Goal: Transaction & Acquisition: Book appointment/travel/reservation

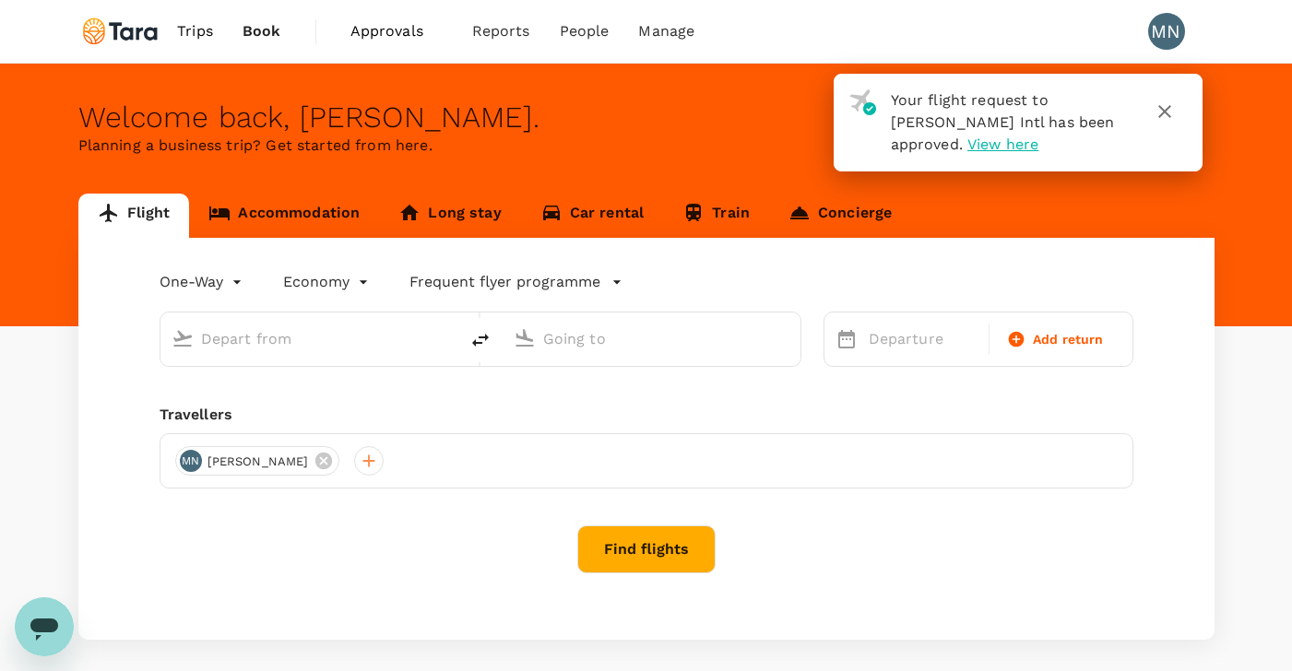
type input "roundtrip"
type input "[GEOGRAPHIC_DATA], [GEOGRAPHIC_DATA] (any)"
type input "Singapore Changi (SIN)"
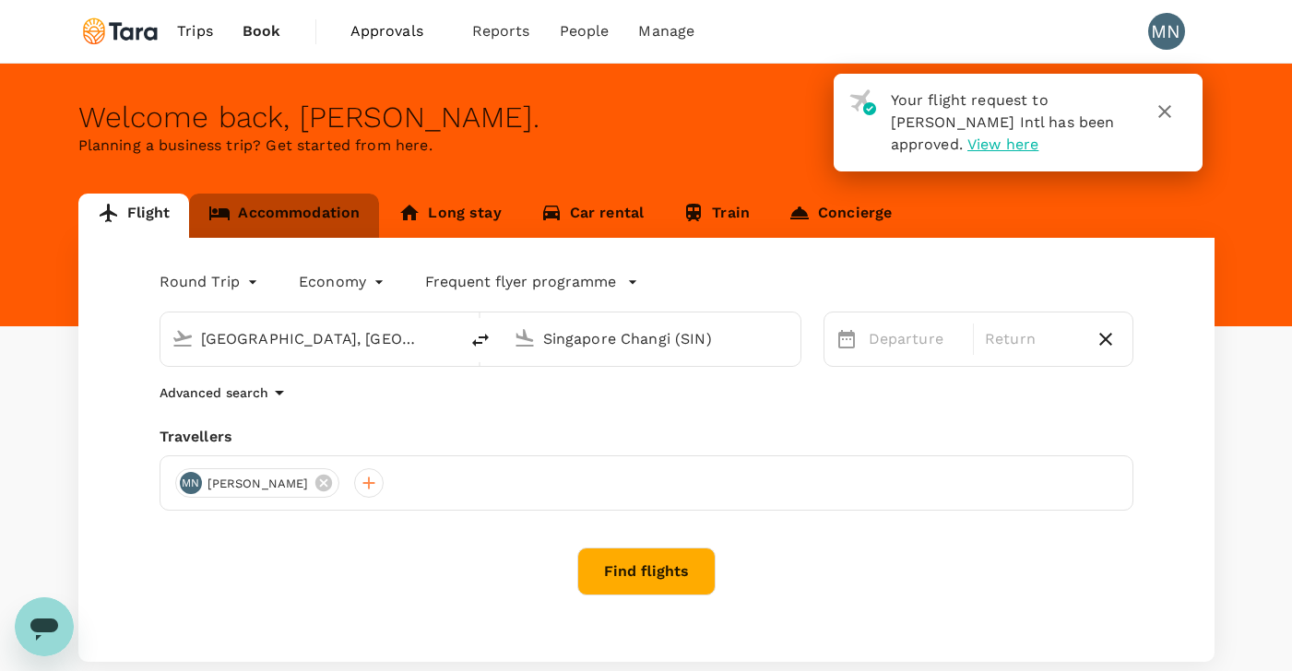
click at [311, 212] on link "Accommodation" at bounding box center [284, 216] width 190 height 44
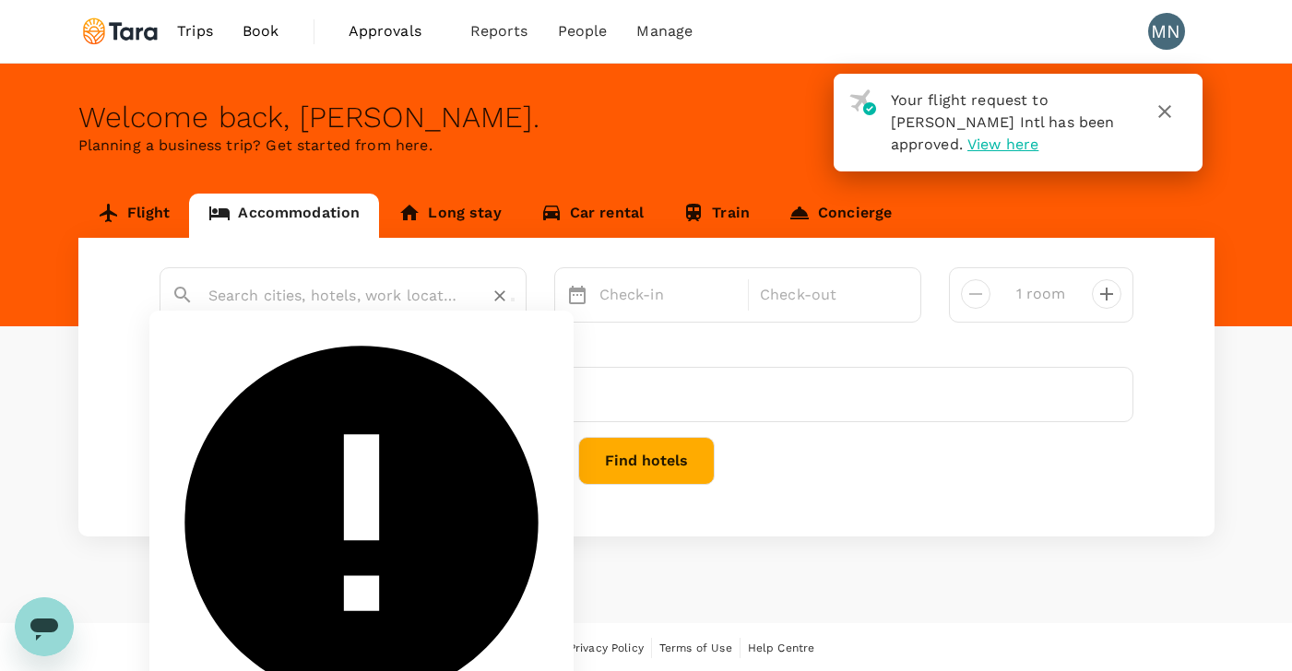
click at [355, 298] on input "text" at bounding box center [335, 295] width 254 height 29
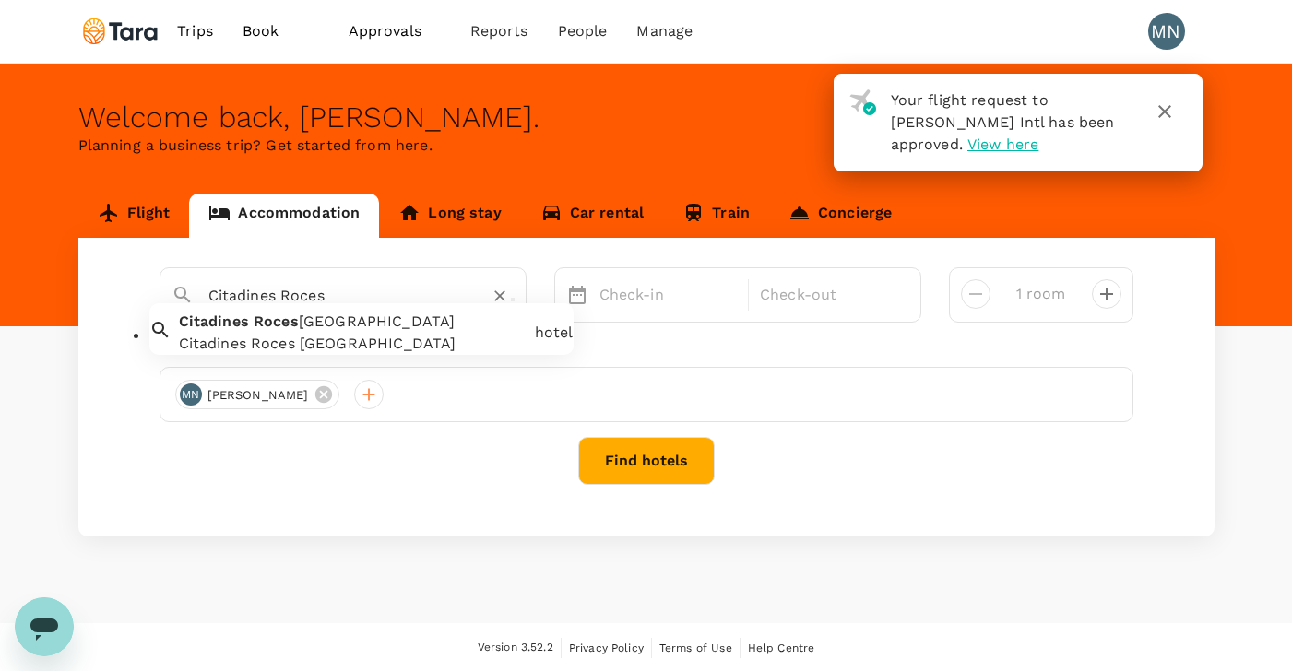
click at [320, 353] on div "Citadines Roces [GEOGRAPHIC_DATA]" at bounding box center [353, 344] width 349 height 22
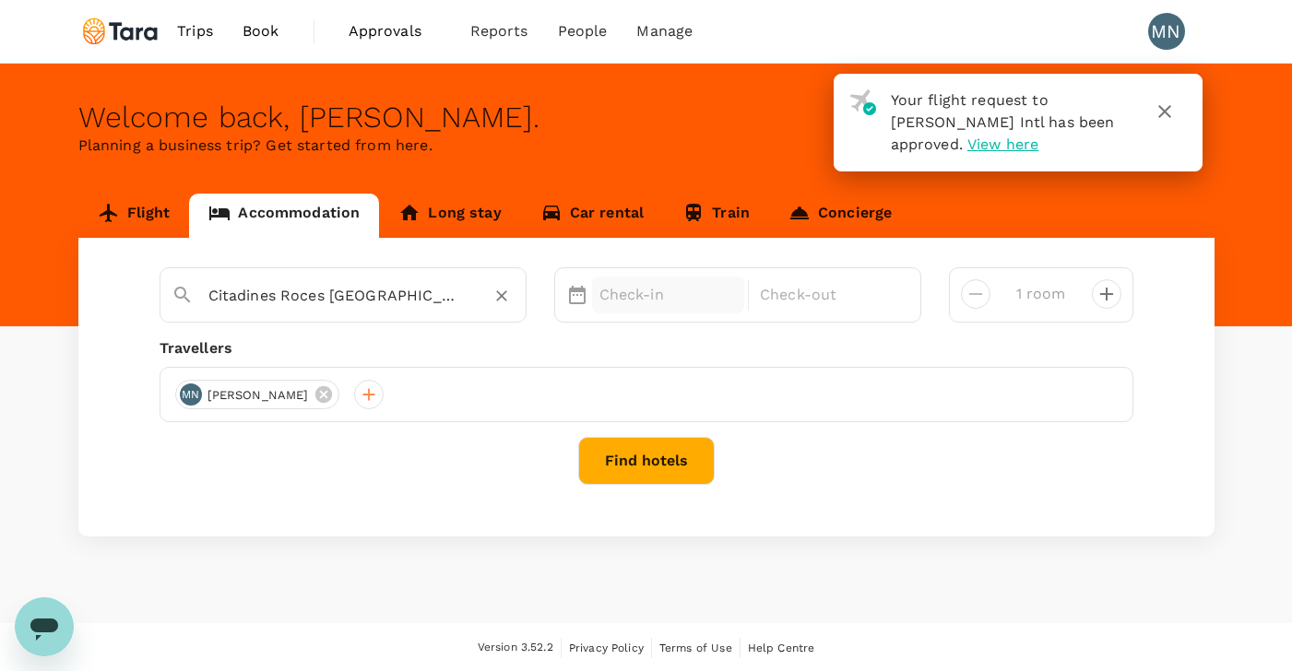
type input "Citadines Roces [GEOGRAPHIC_DATA]"
click at [642, 296] on p "Check-in" at bounding box center [668, 295] width 138 height 22
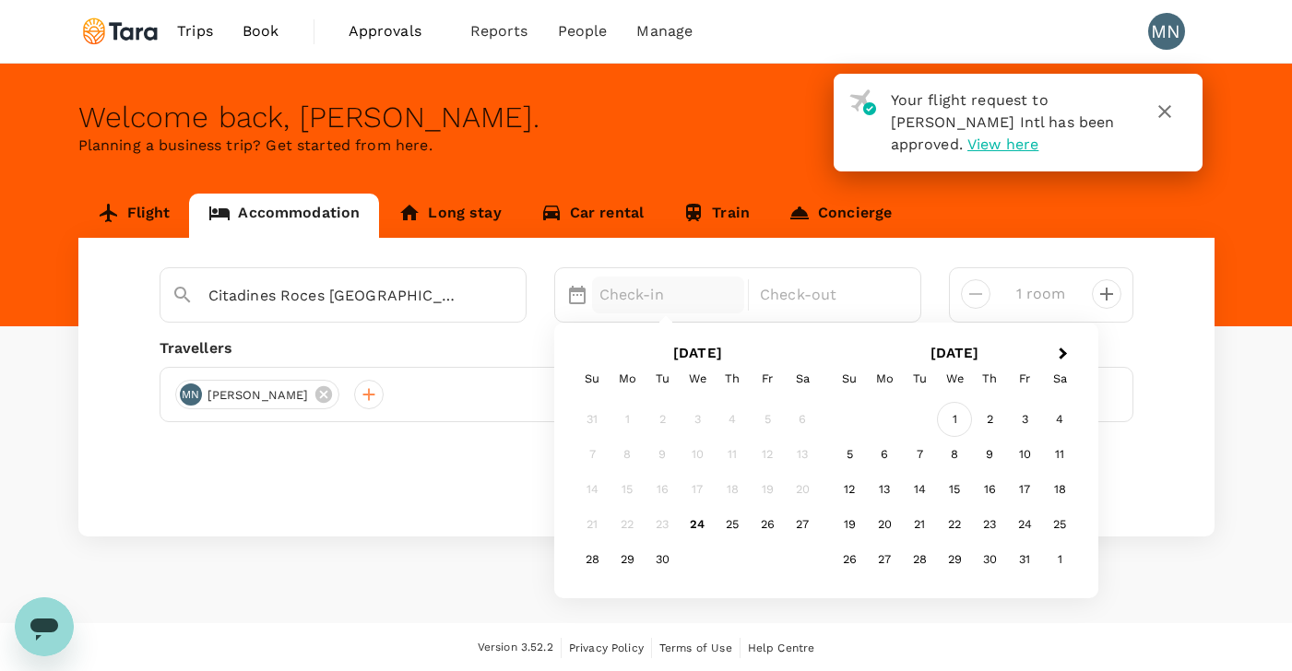
click at [959, 420] on div "1" at bounding box center [954, 420] width 35 height 35
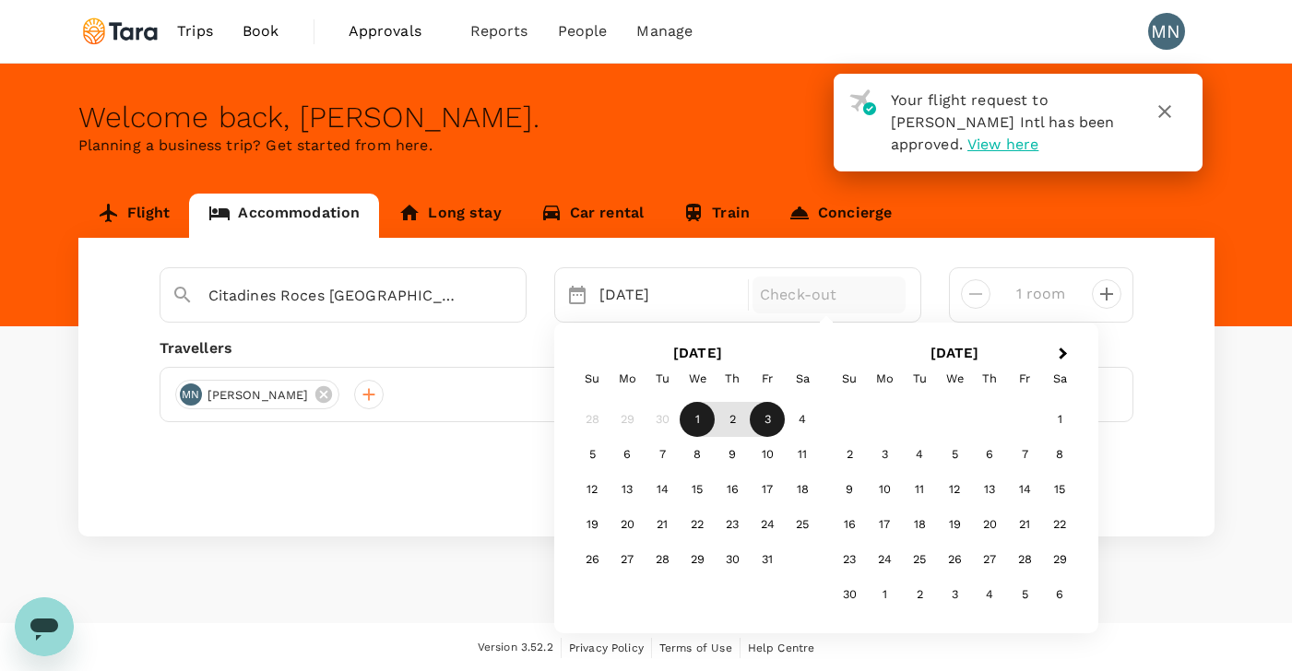
click at [765, 420] on div "3" at bounding box center [767, 420] width 35 height 35
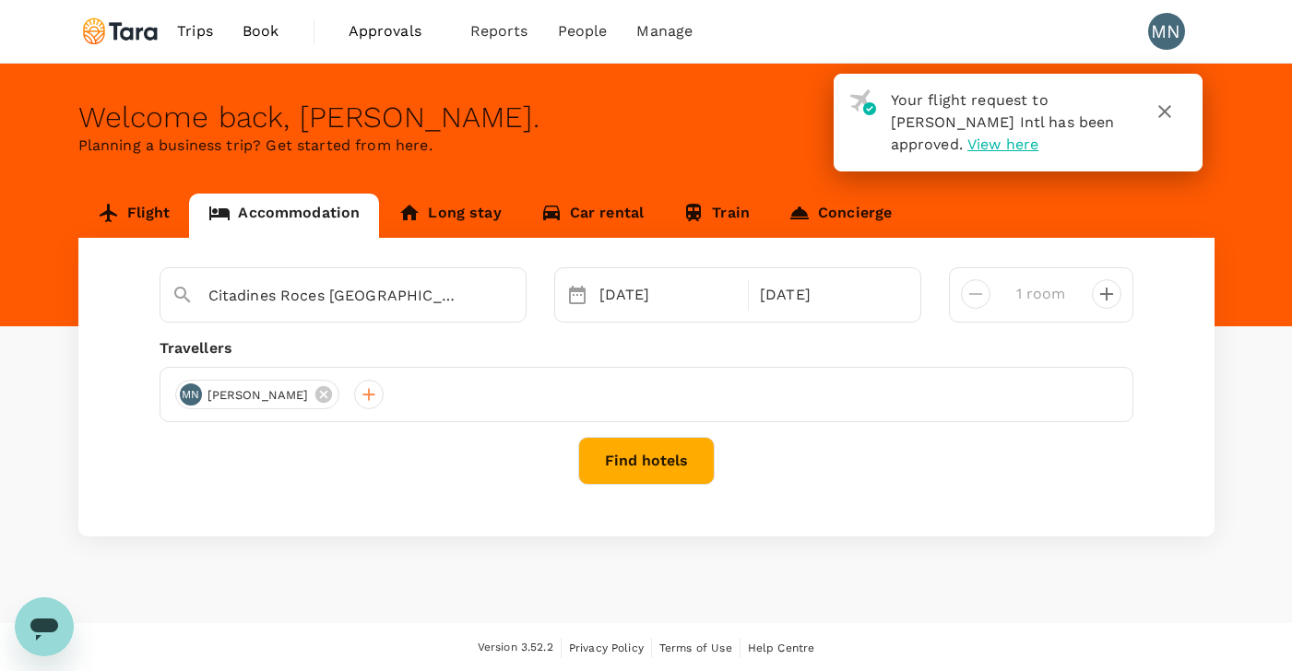
click at [1106, 294] on icon "decrease" at bounding box center [1106, 294] width 13 height 13
click at [972, 297] on icon "decrease" at bounding box center [975, 294] width 22 height 22
type input "1 room"
click at [660, 469] on button "Find hotels" at bounding box center [646, 461] width 136 height 48
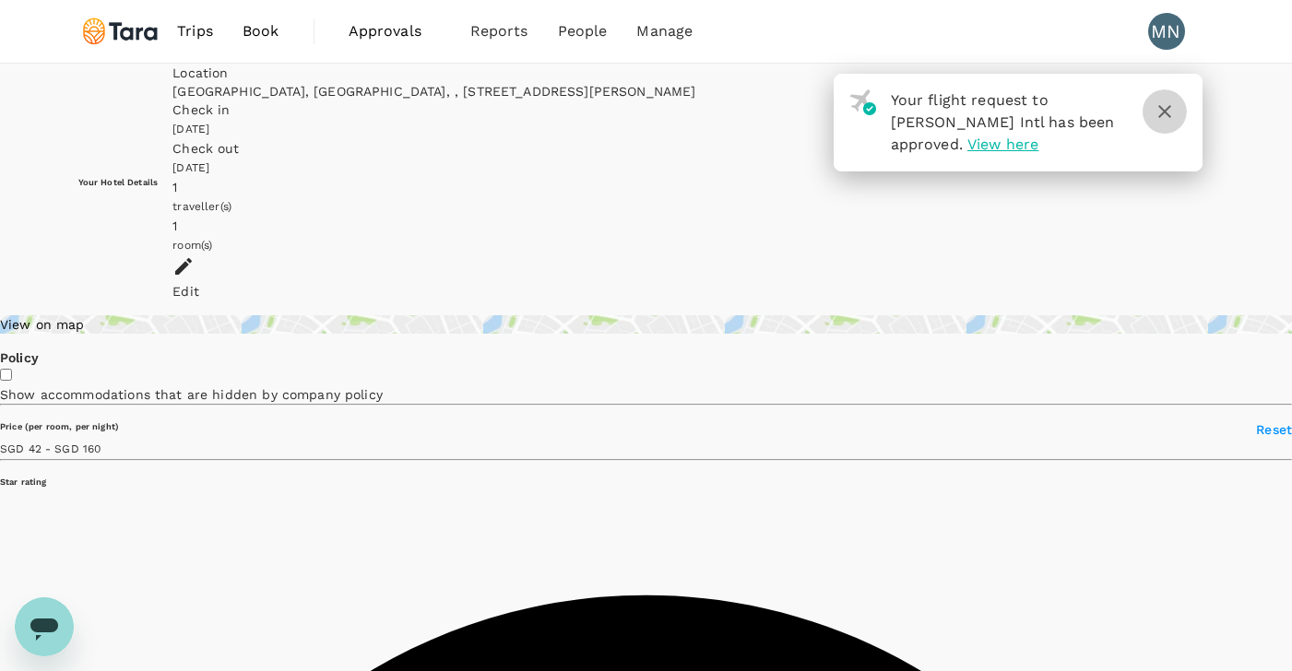
click at [1166, 114] on icon "button" at bounding box center [1164, 111] width 13 height 13
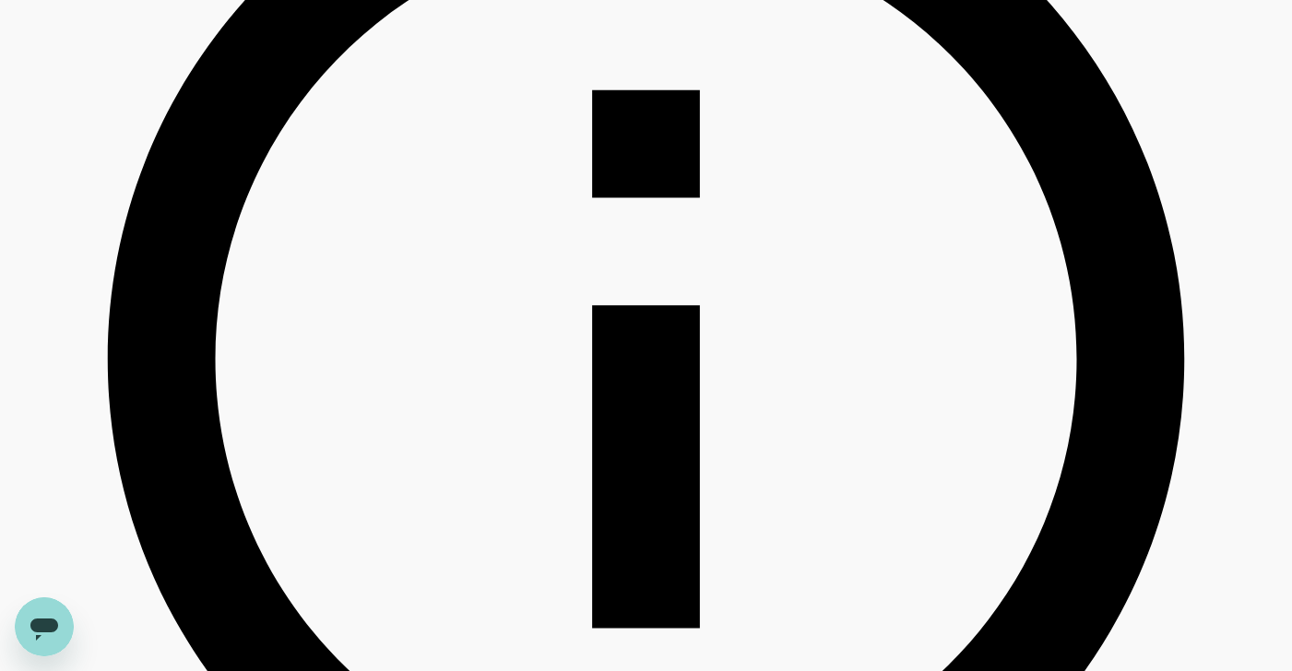
scroll to position [770, 0]
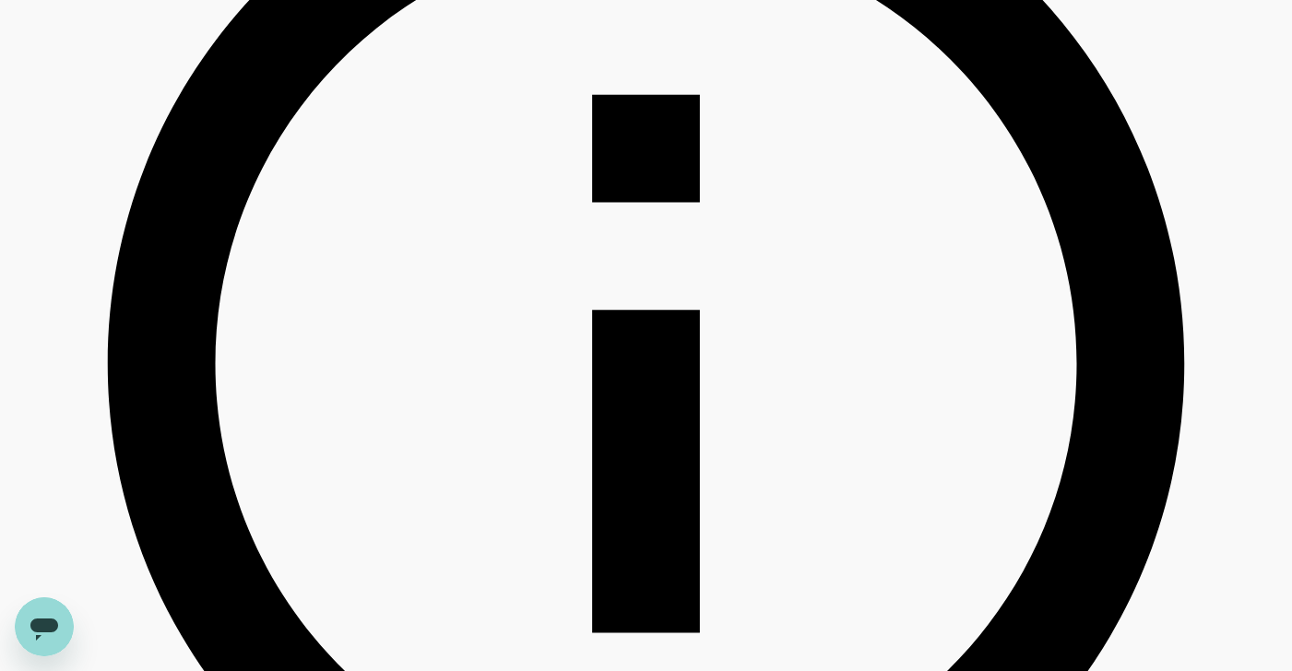
type input "159.38"
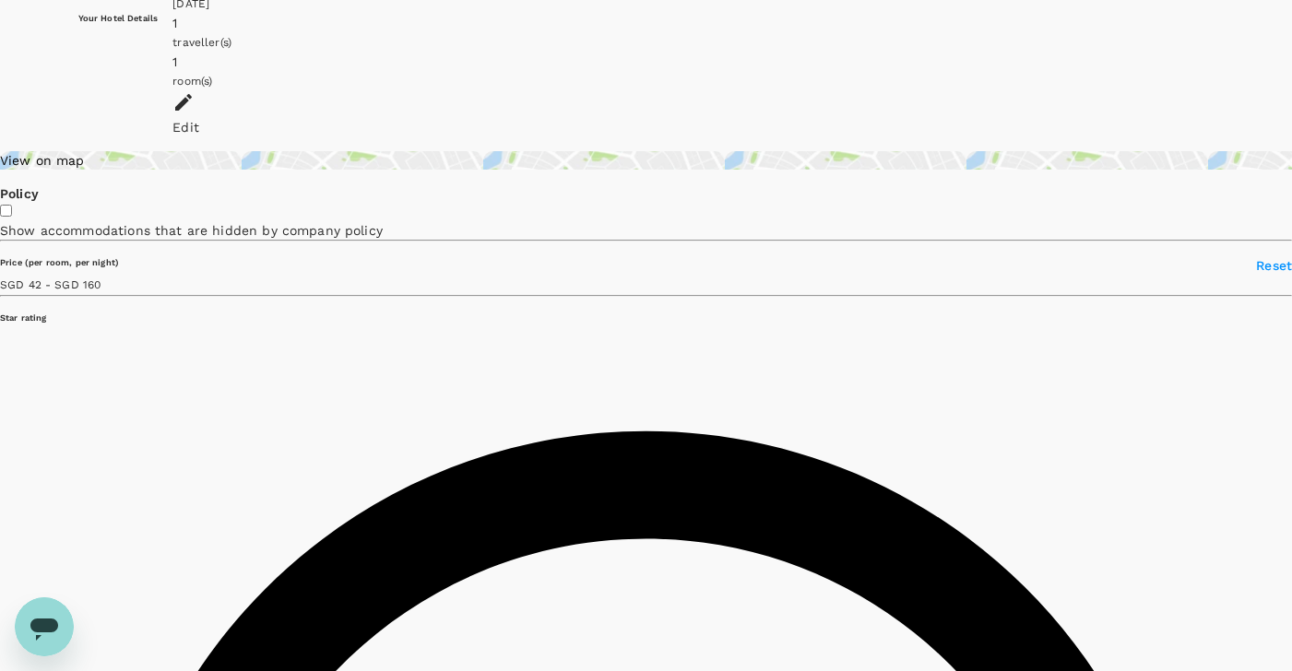
scroll to position [0, 0]
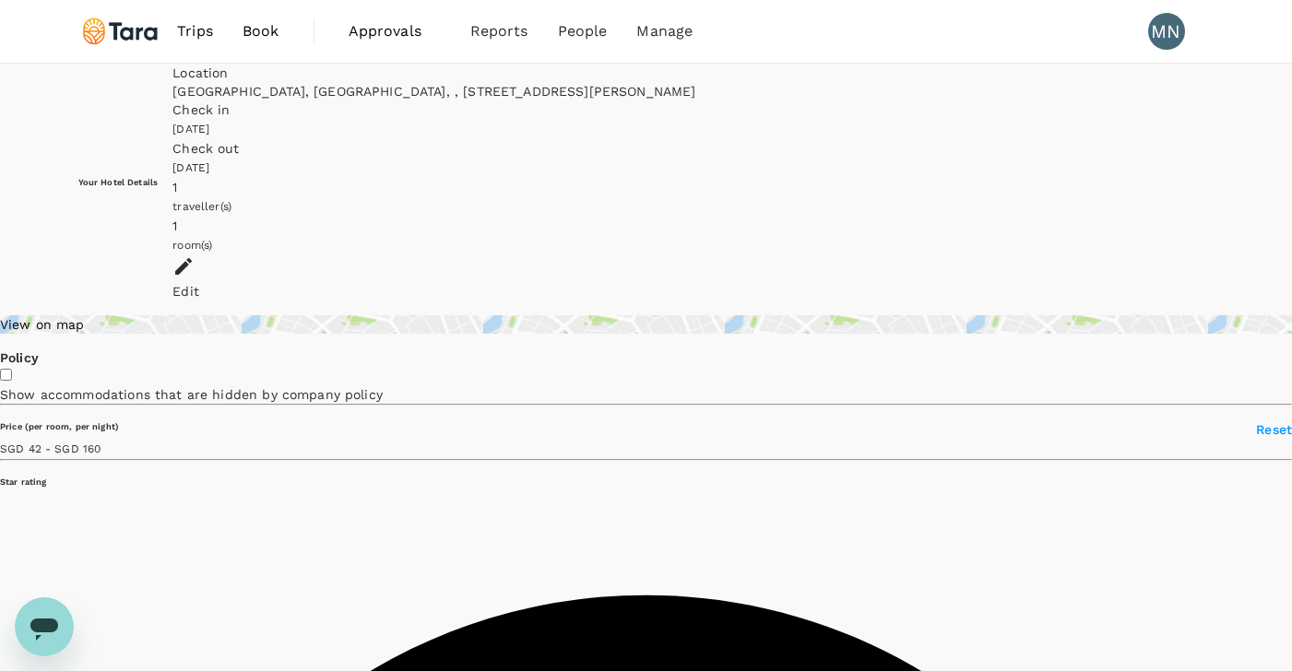
click at [1162, 282] on div "Edit" at bounding box center [692, 291] width 1041 height 18
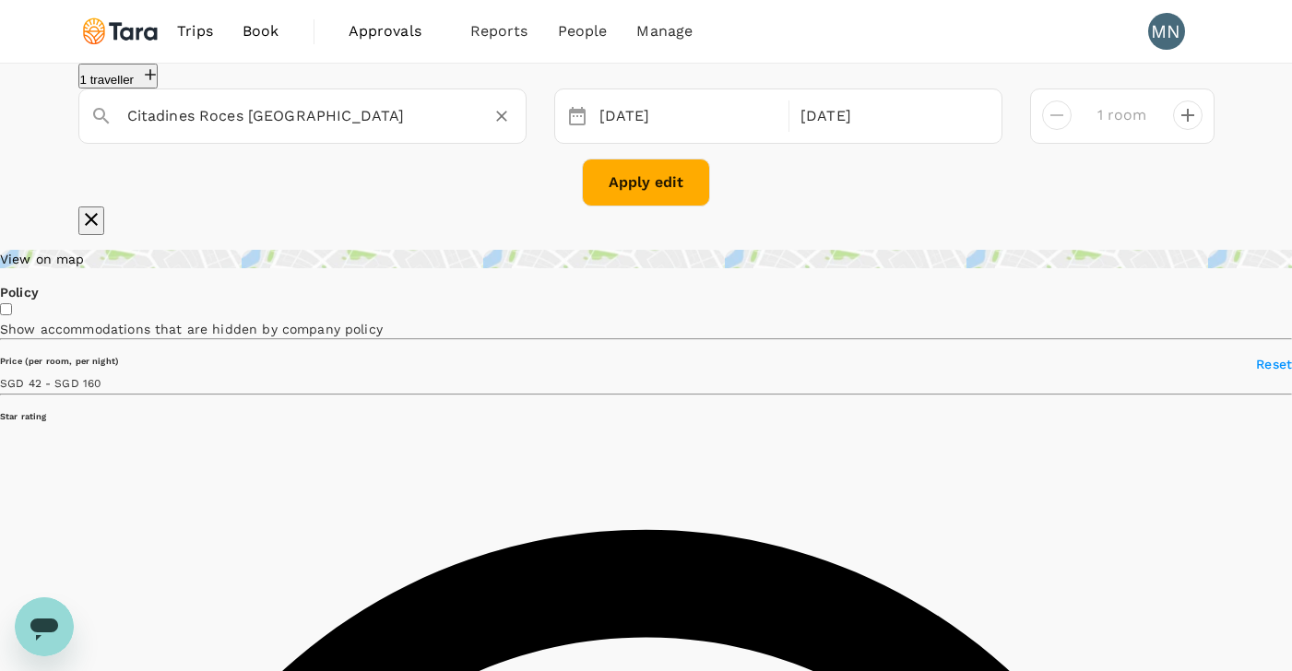
click at [500, 125] on icon "Clear" at bounding box center [501, 116] width 18 height 18
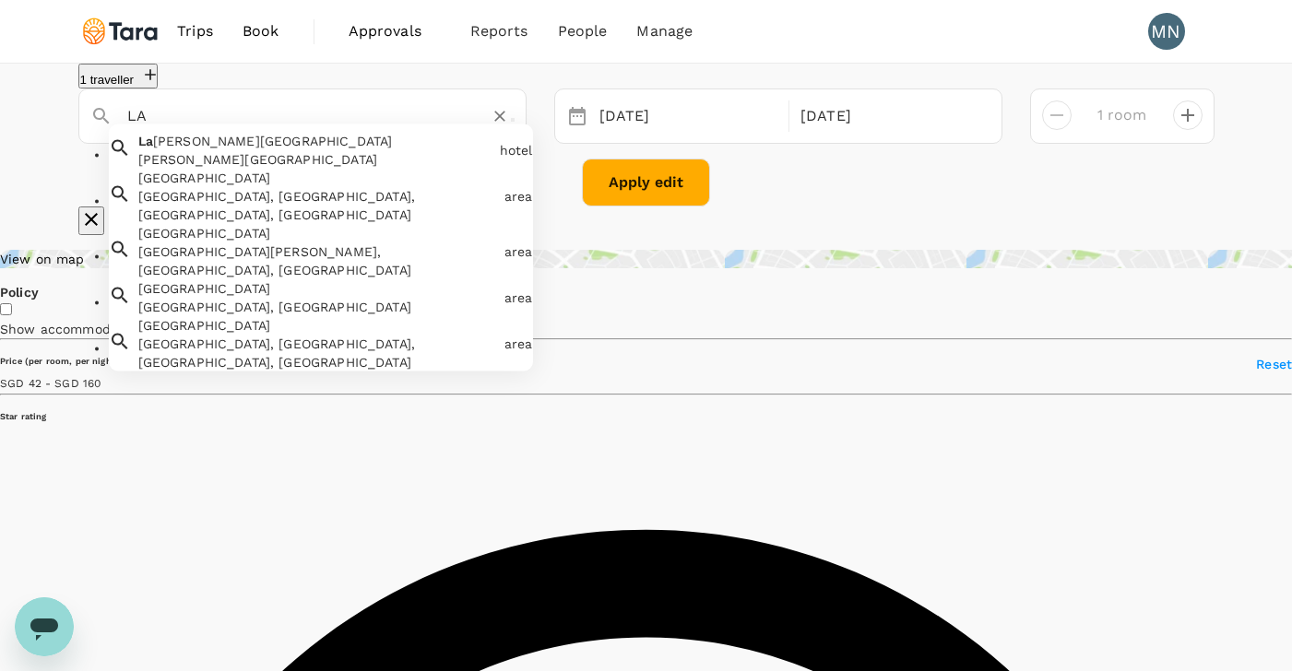
click at [299, 130] on input "LA" at bounding box center [295, 115] width 336 height 29
click at [207, 148] on span "a [PERSON_NAME][GEOGRAPHIC_DATA]" at bounding box center [272, 141] width 252 height 15
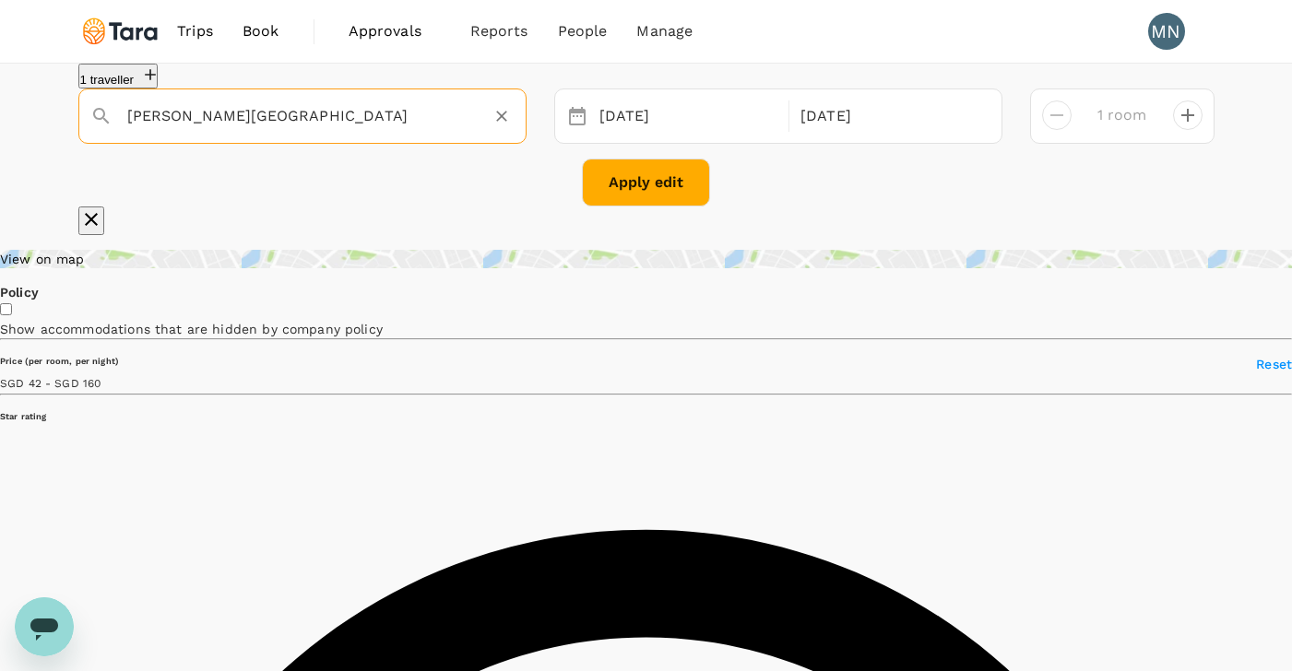
type input "[PERSON_NAME][GEOGRAPHIC_DATA]"
click at [646, 207] on button "Apply edit" at bounding box center [646, 183] width 128 height 48
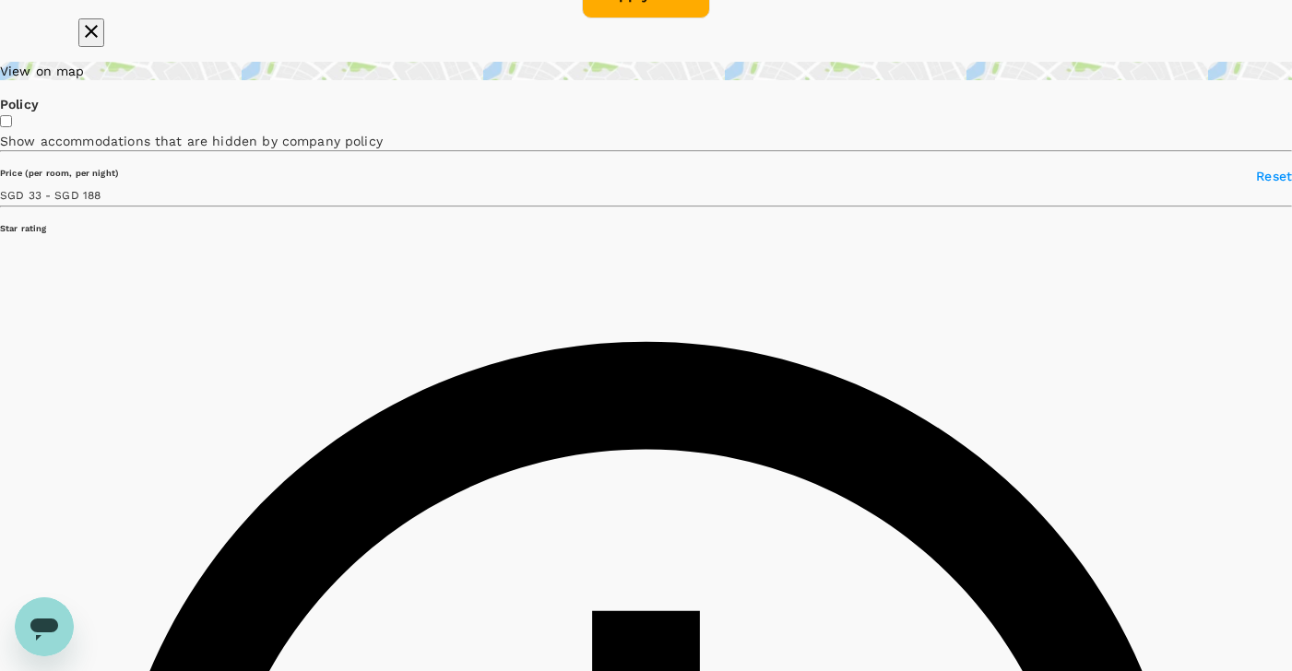
scroll to position [194, 0]
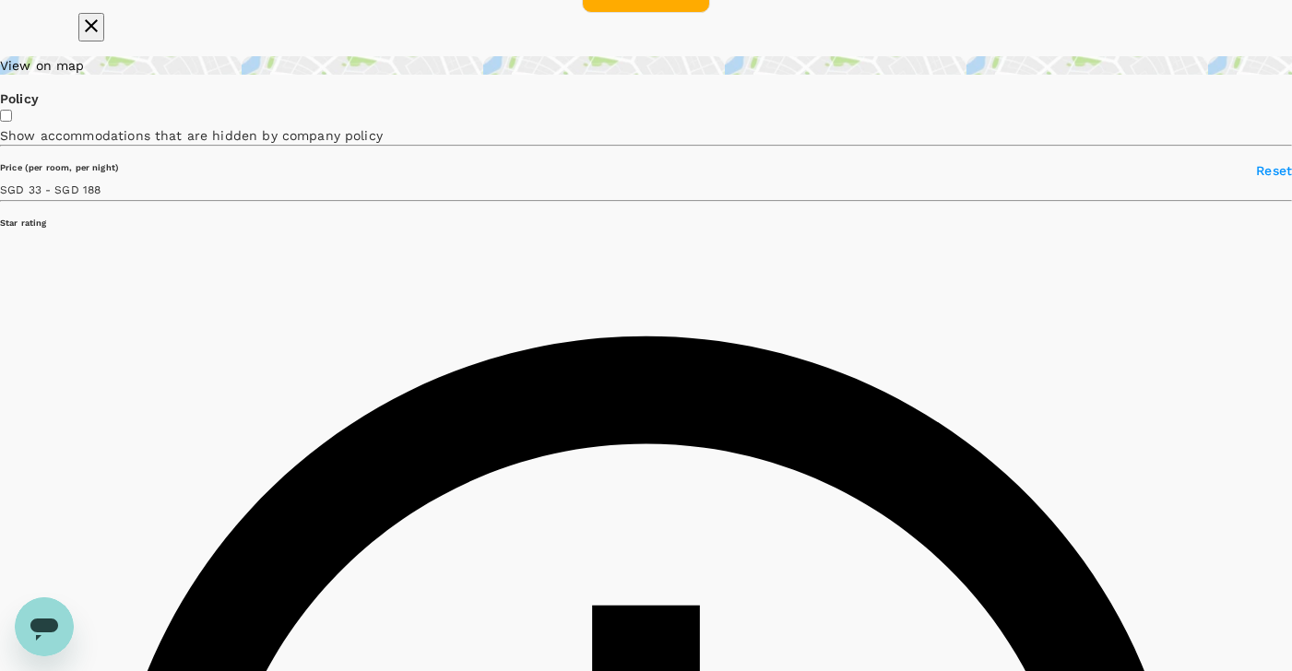
type input "187.86"
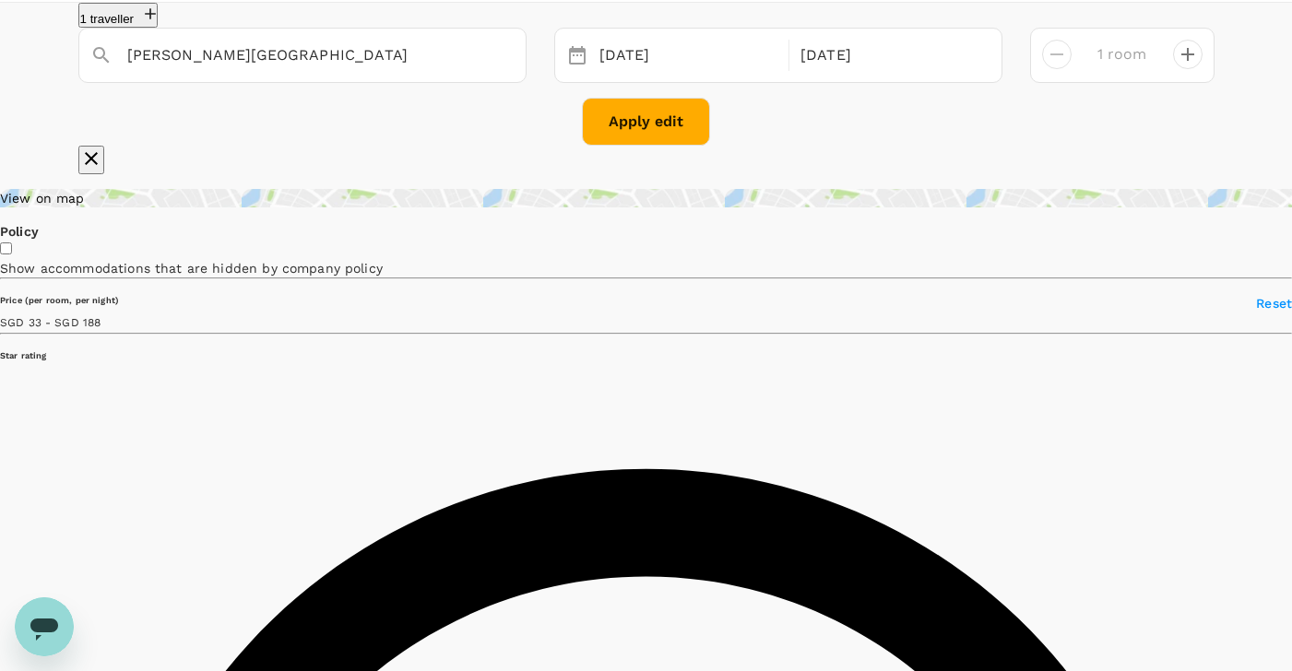
scroll to position [0, 0]
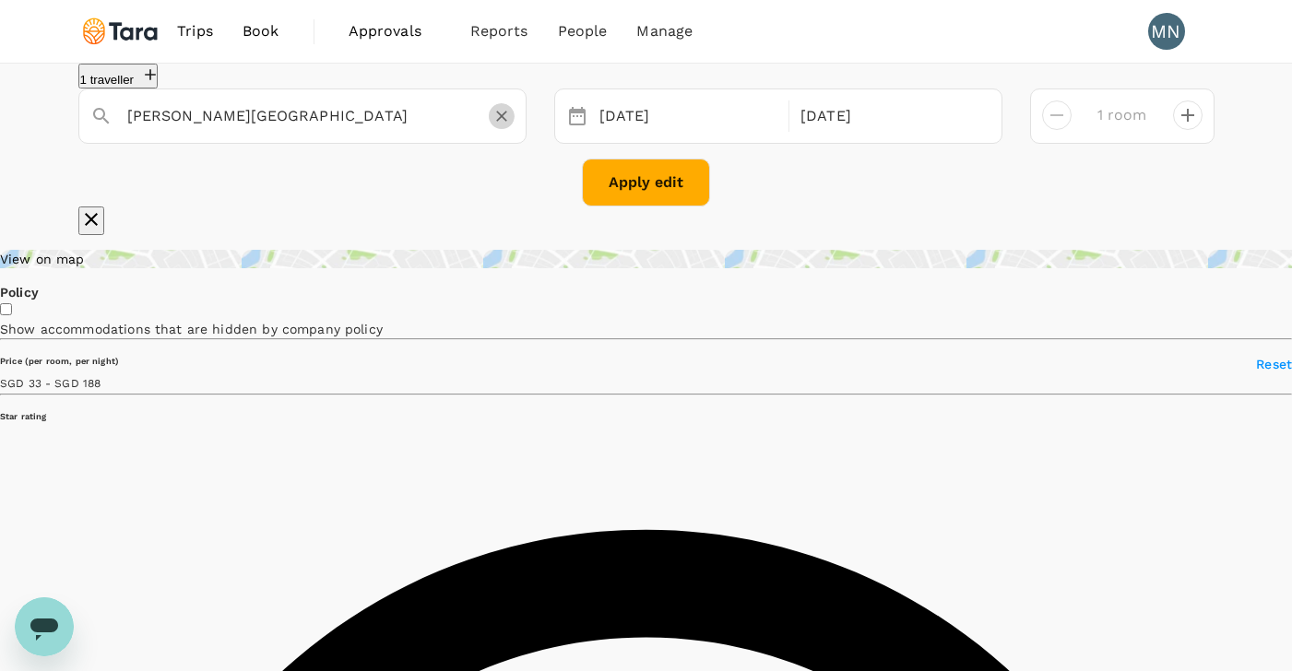
click at [502, 122] on icon "Clear" at bounding box center [501, 116] width 11 height 11
type input "Privato [GEOGRAPHIC_DATA] - Multiple Use Hotel"
click at [651, 207] on button "Apply edit" at bounding box center [646, 183] width 128 height 48
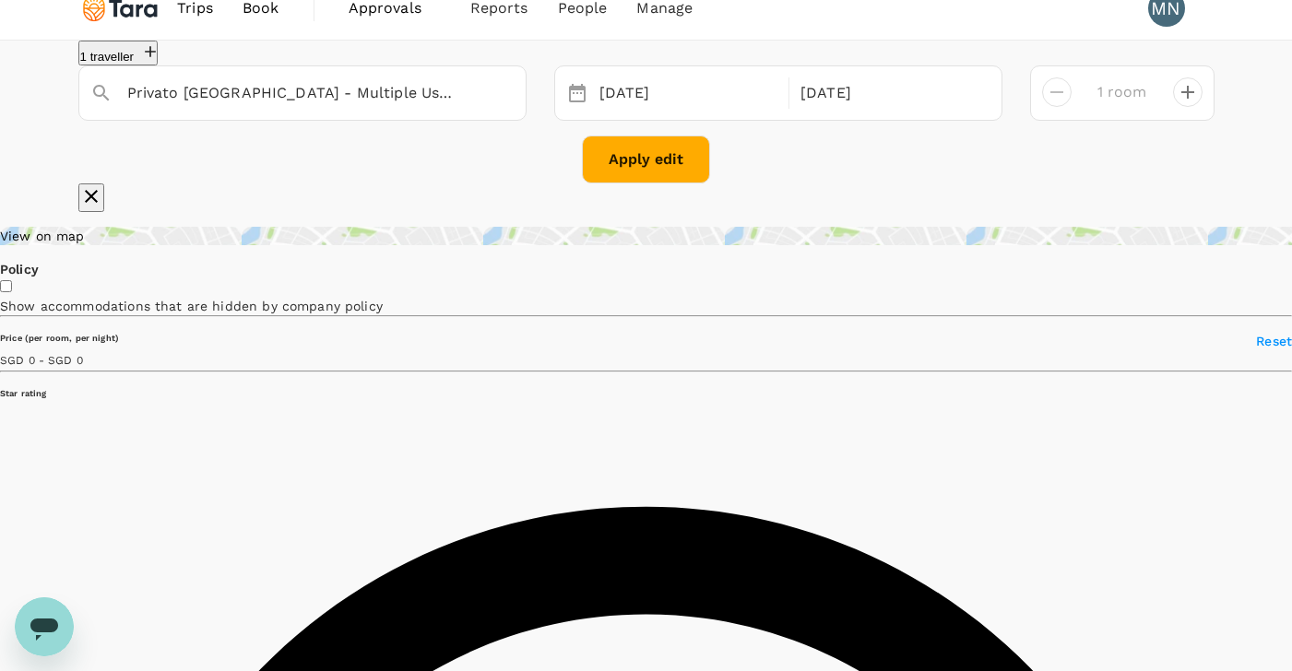
scroll to position [28, 0]
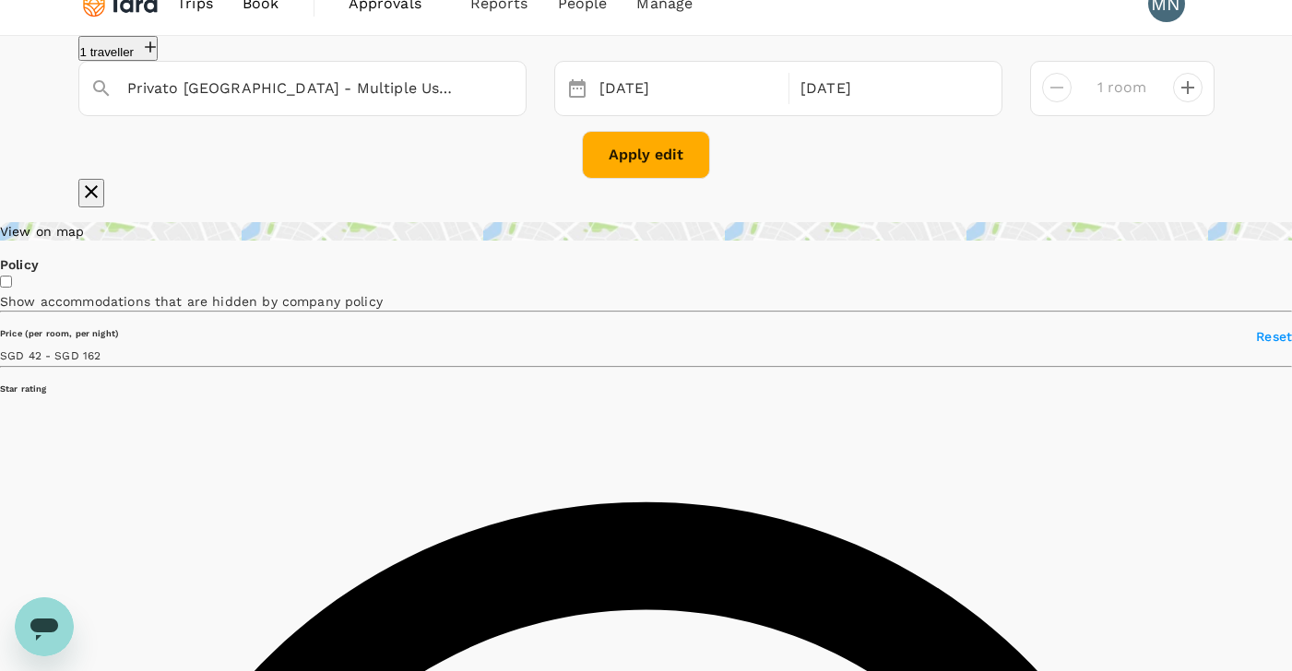
type input "161.37"
type input "42.86"
type input "161.86"
type input "32.86"
drag, startPoint x: 307, startPoint y: 548, endPoint x: 166, endPoint y: 540, distance: 141.3
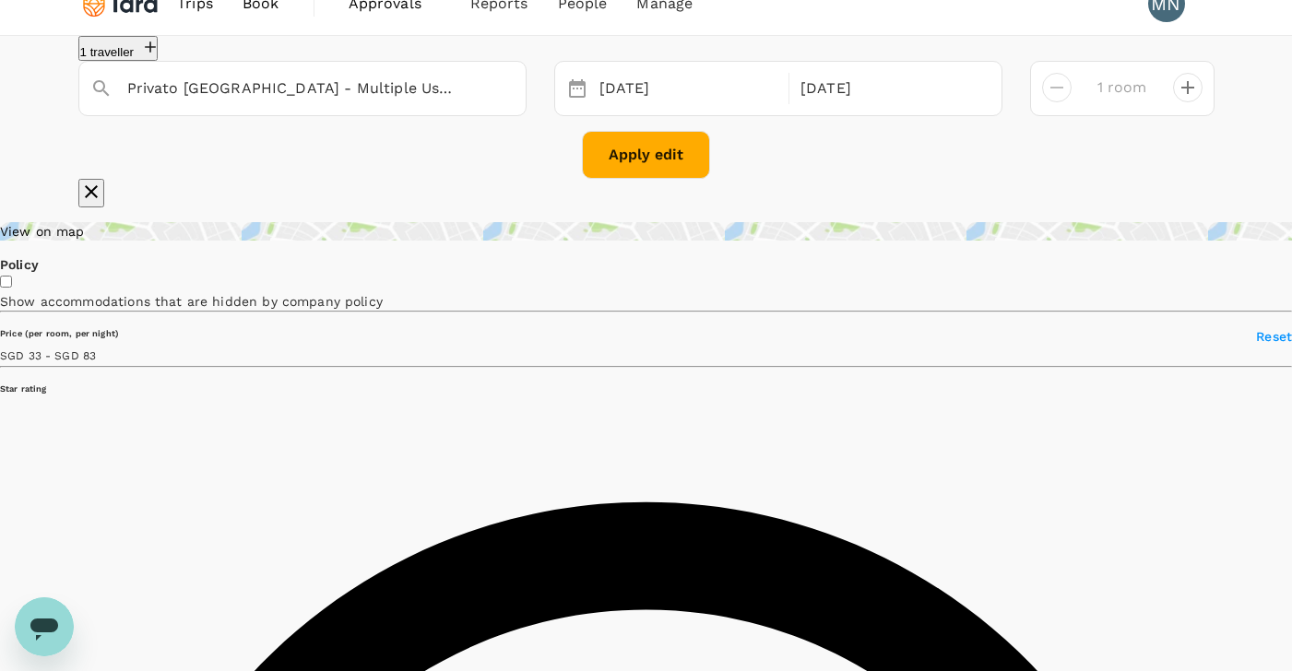
click at [96, 362] on span at bounding box center [96, 355] width 0 height 15
type input "82.86"
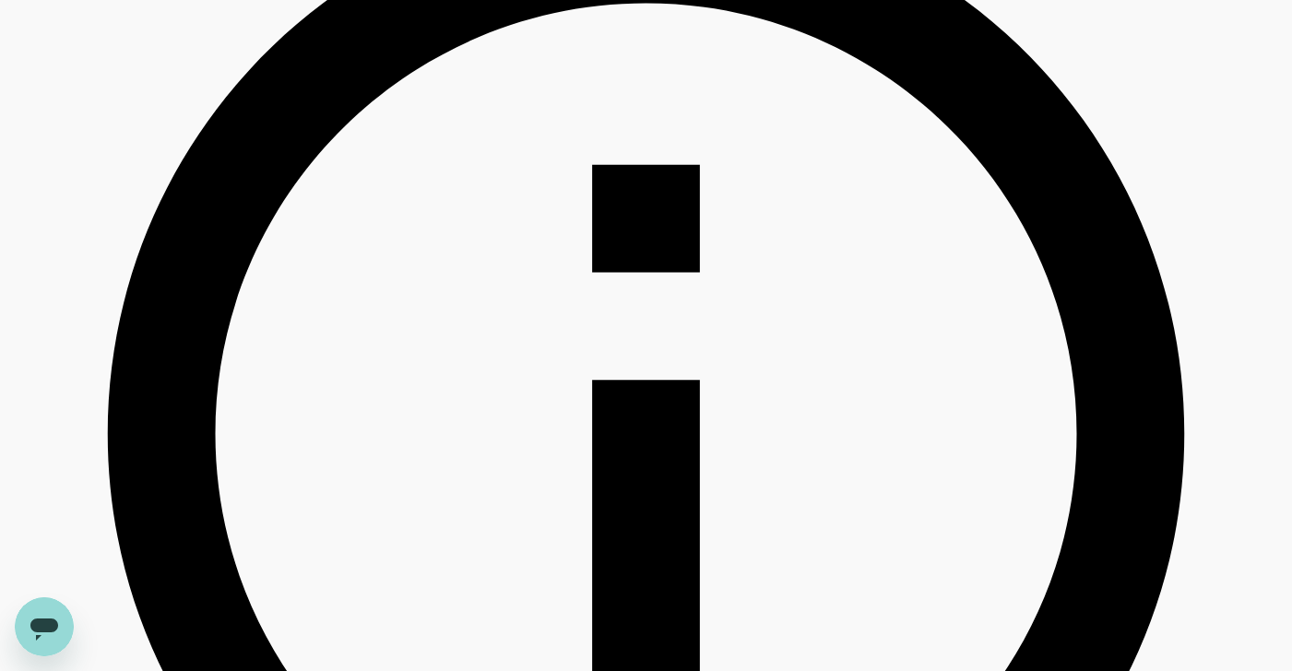
scroll to position [636, 0]
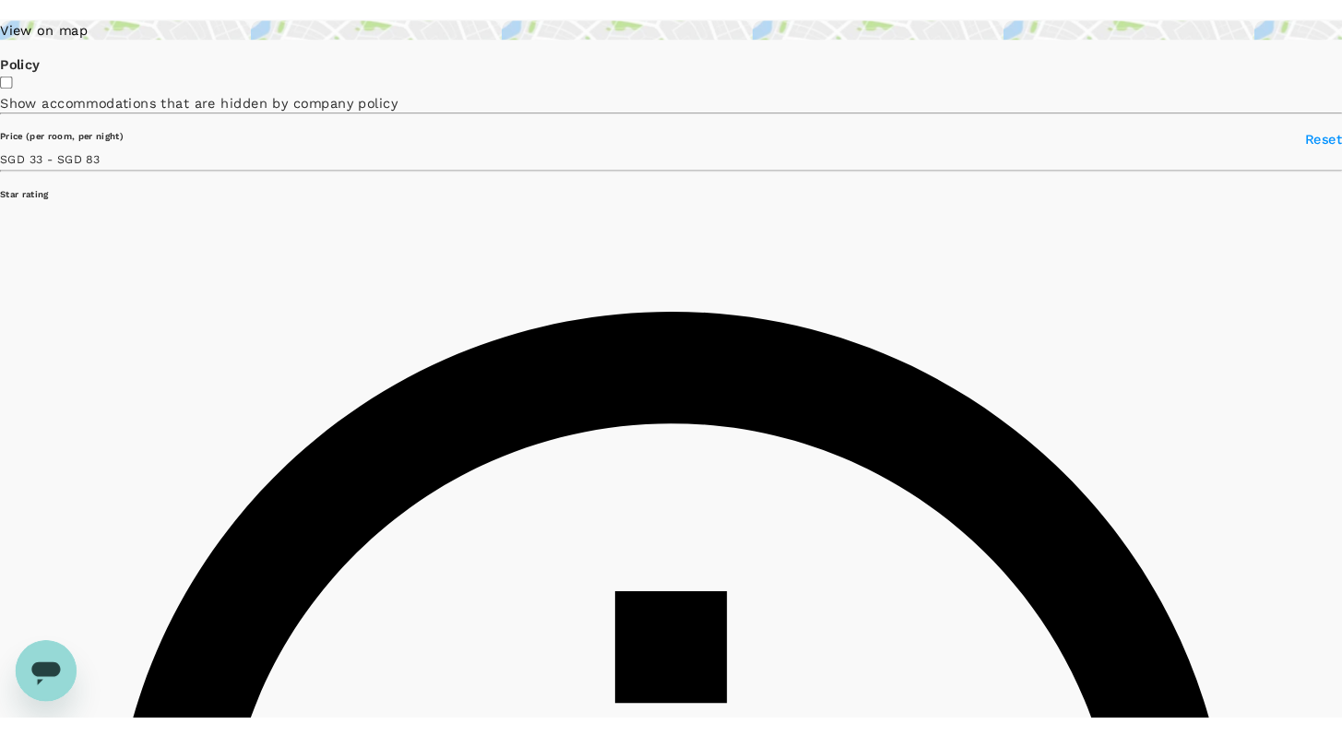
scroll to position [244, 0]
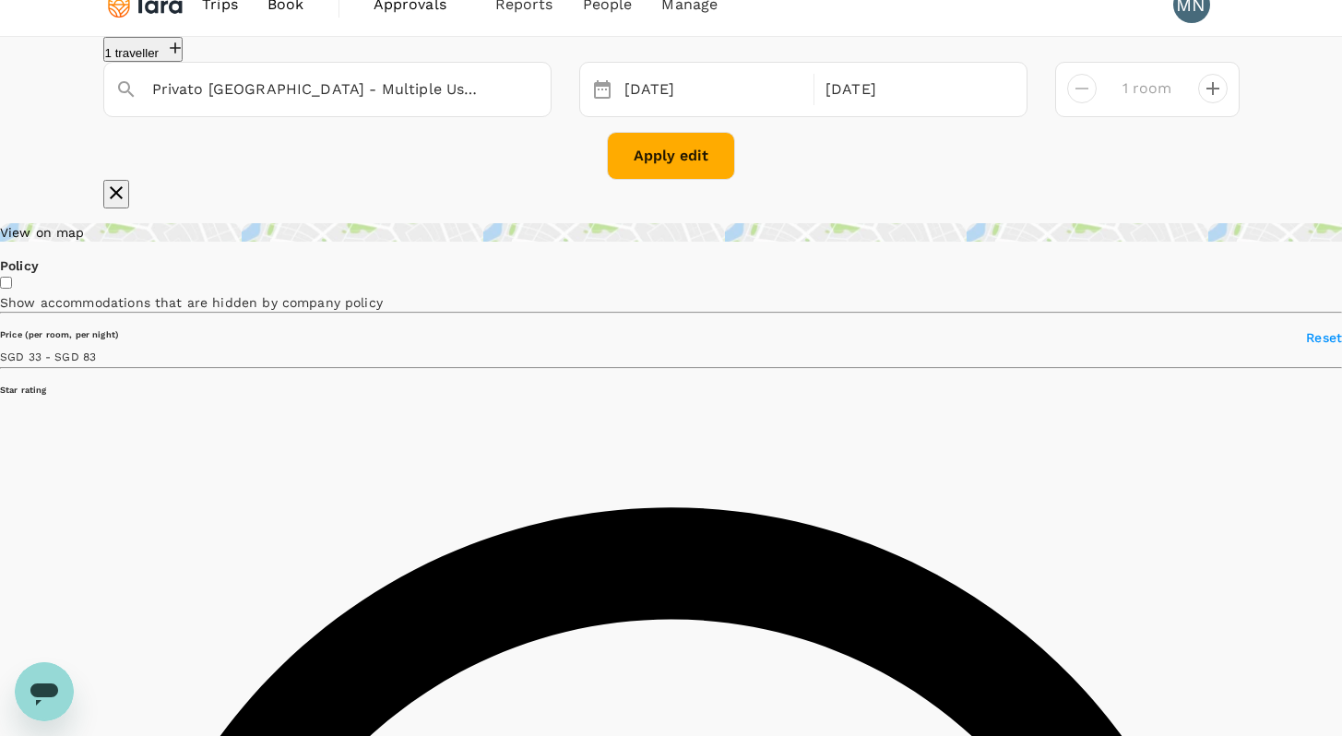
scroll to position [18, 0]
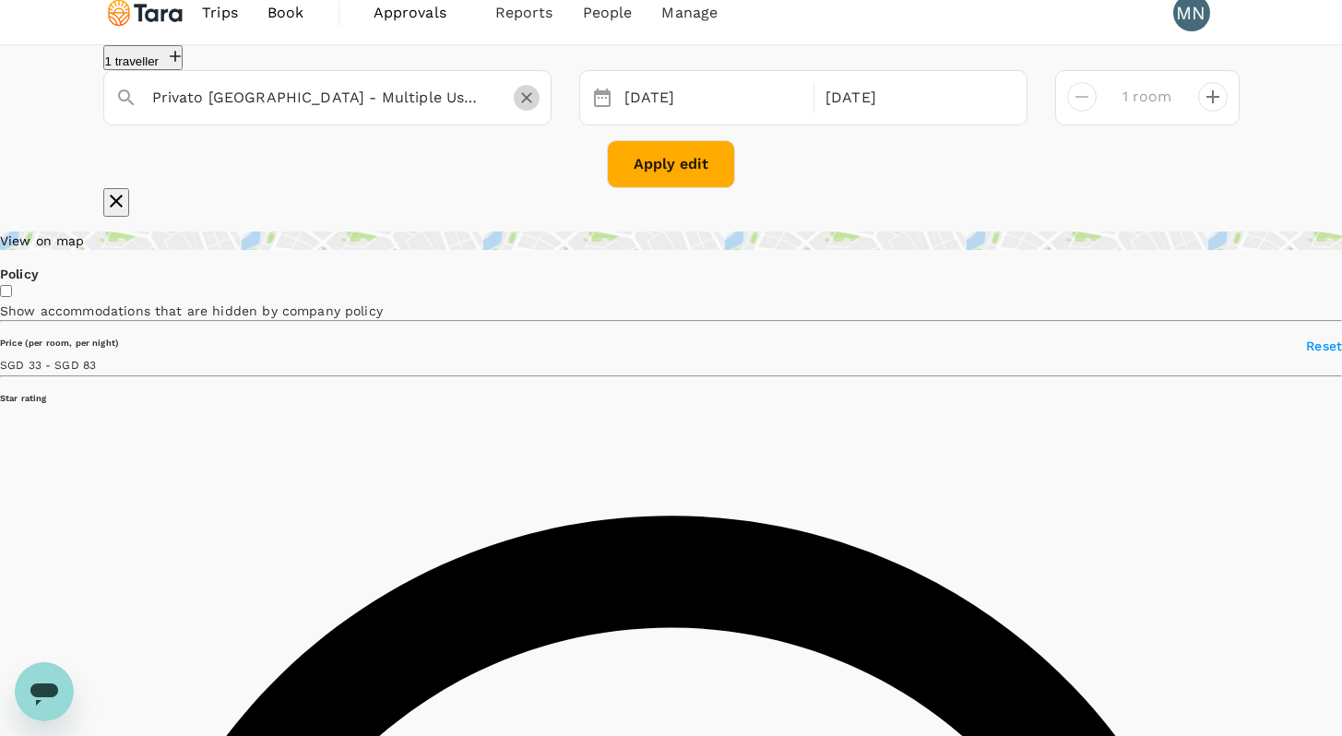
click at [526, 107] on icon "Clear" at bounding box center [526, 98] width 18 height 18
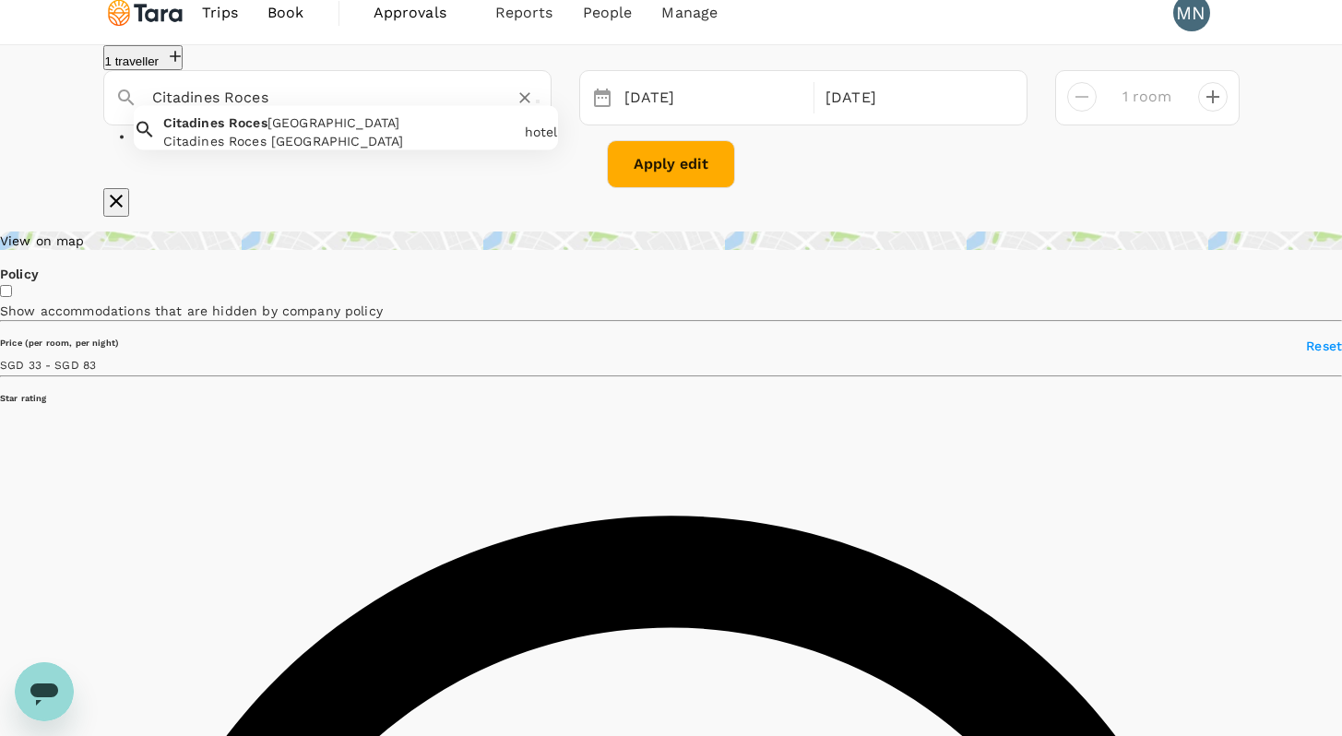
click at [310, 150] on div "Citadines Roces [GEOGRAPHIC_DATA] [GEOGRAPHIC_DATA] [GEOGRAPHIC_DATA] [GEOGRAPH…" at bounding box center [336, 128] width 361 height 44
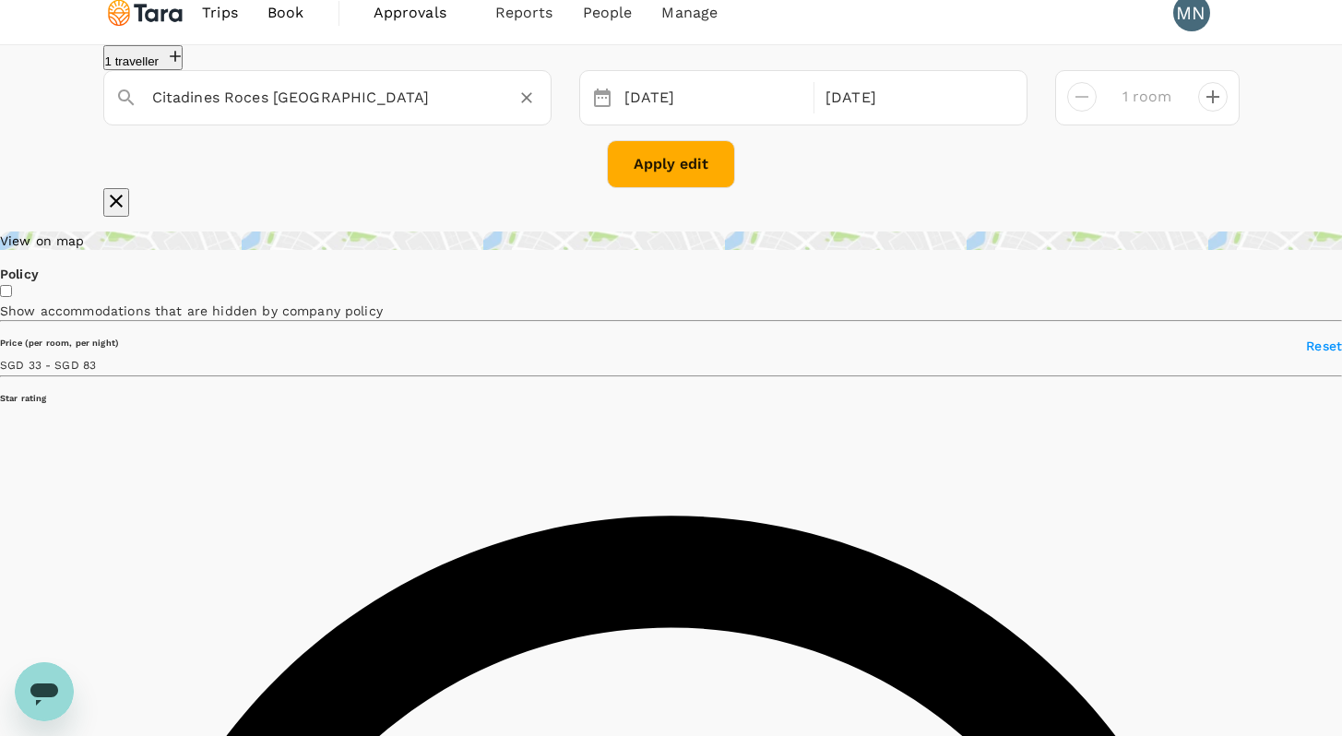
type input "Citadines Roces [GEOGRAPHIC_DATA]"
click at [661, 188] on button "Apply edit" at bounding box center [671, 164] width 128 height 48
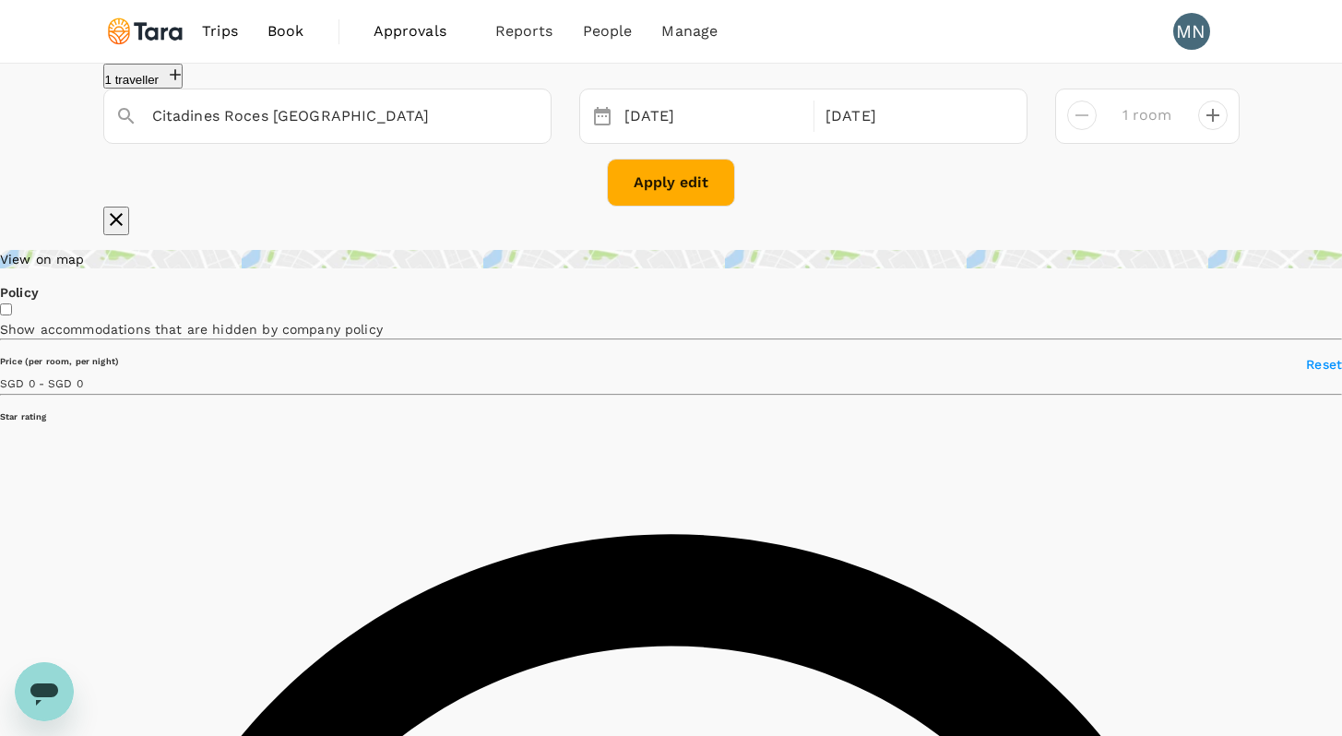
type input "159.86"
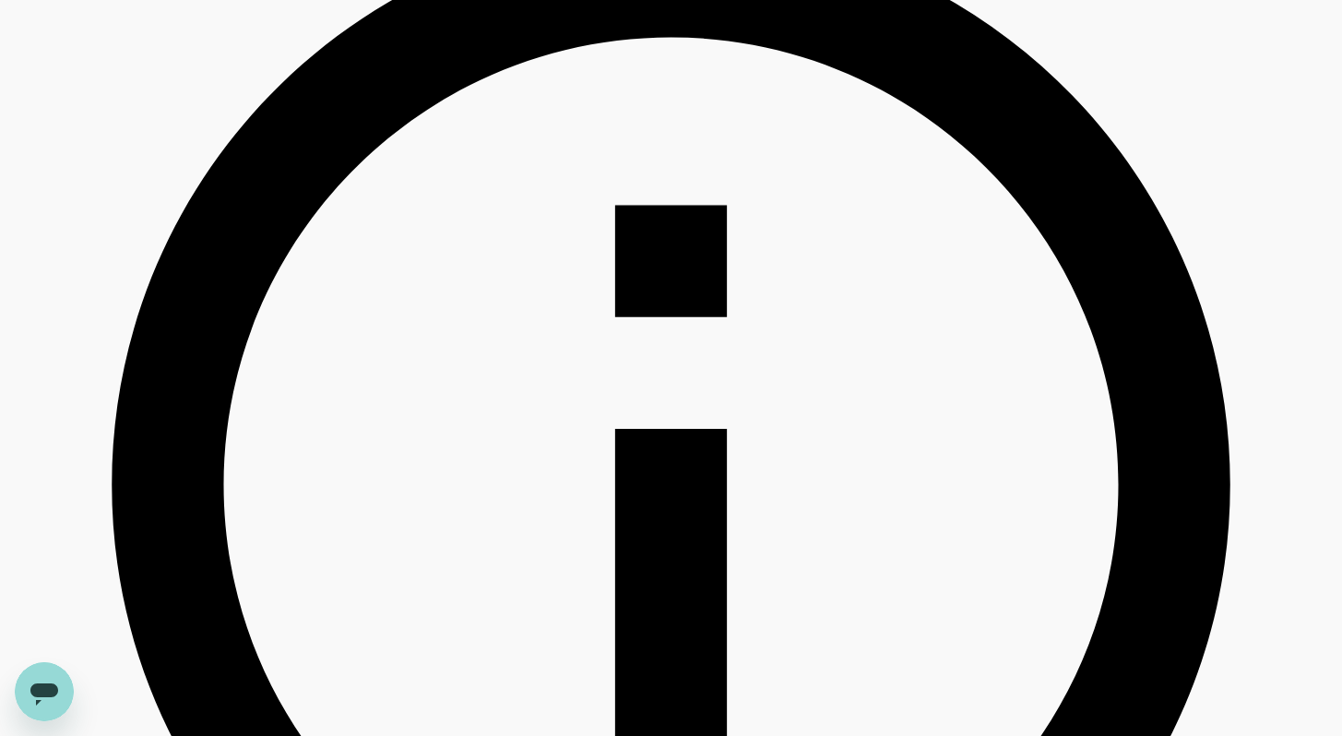
scroll to position [616, 0]
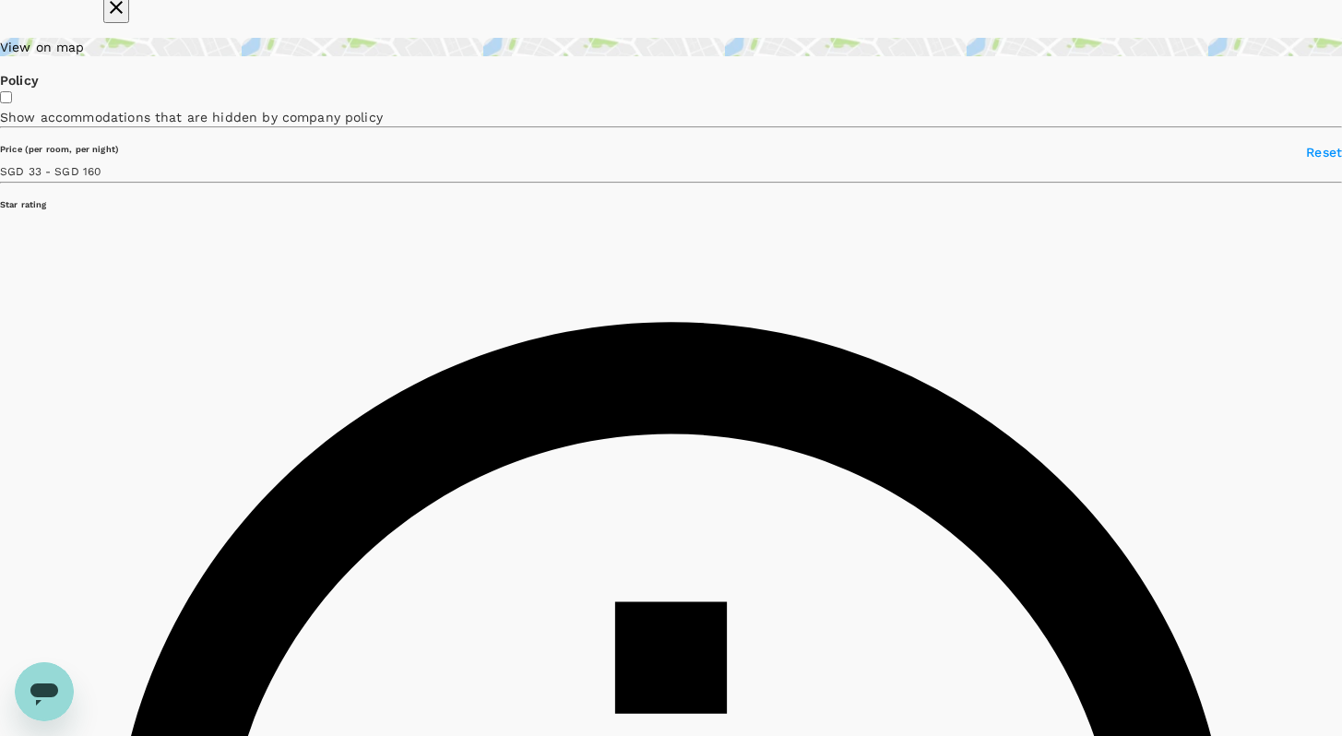
scroll to position [219, 0]
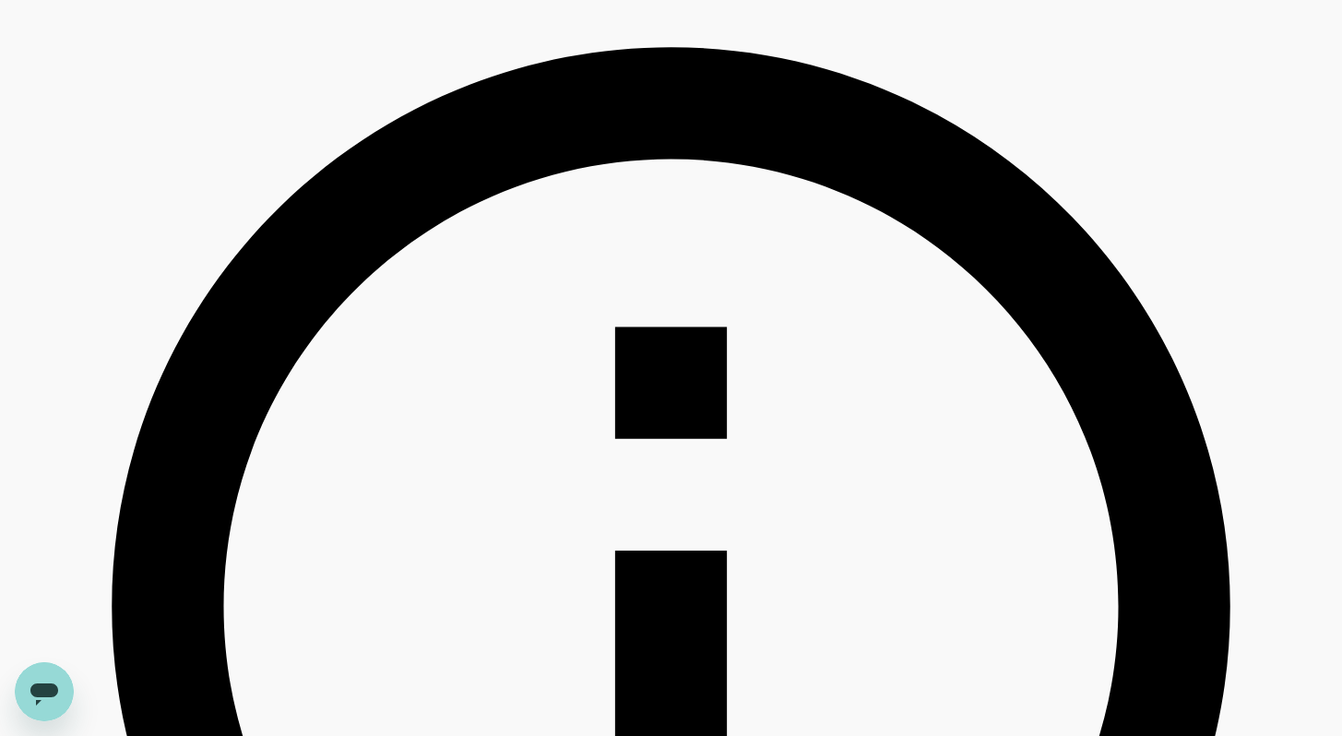
scroll to position [501, 0]
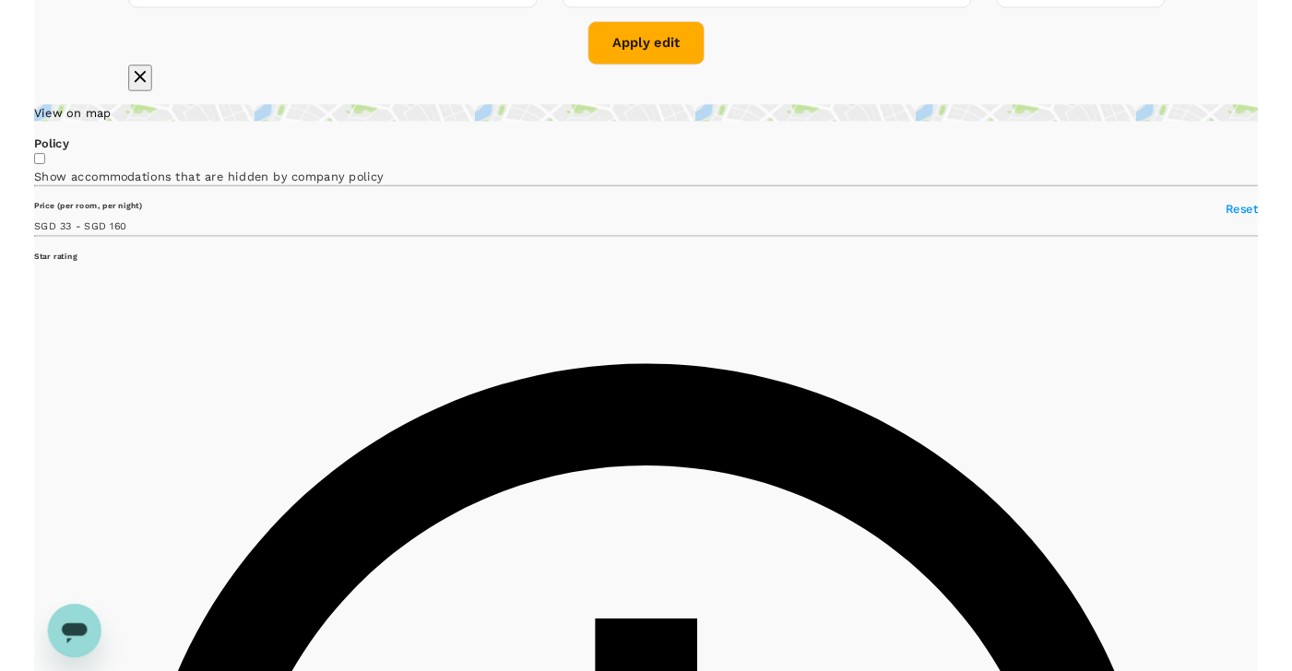
scroll to position [0, 0]
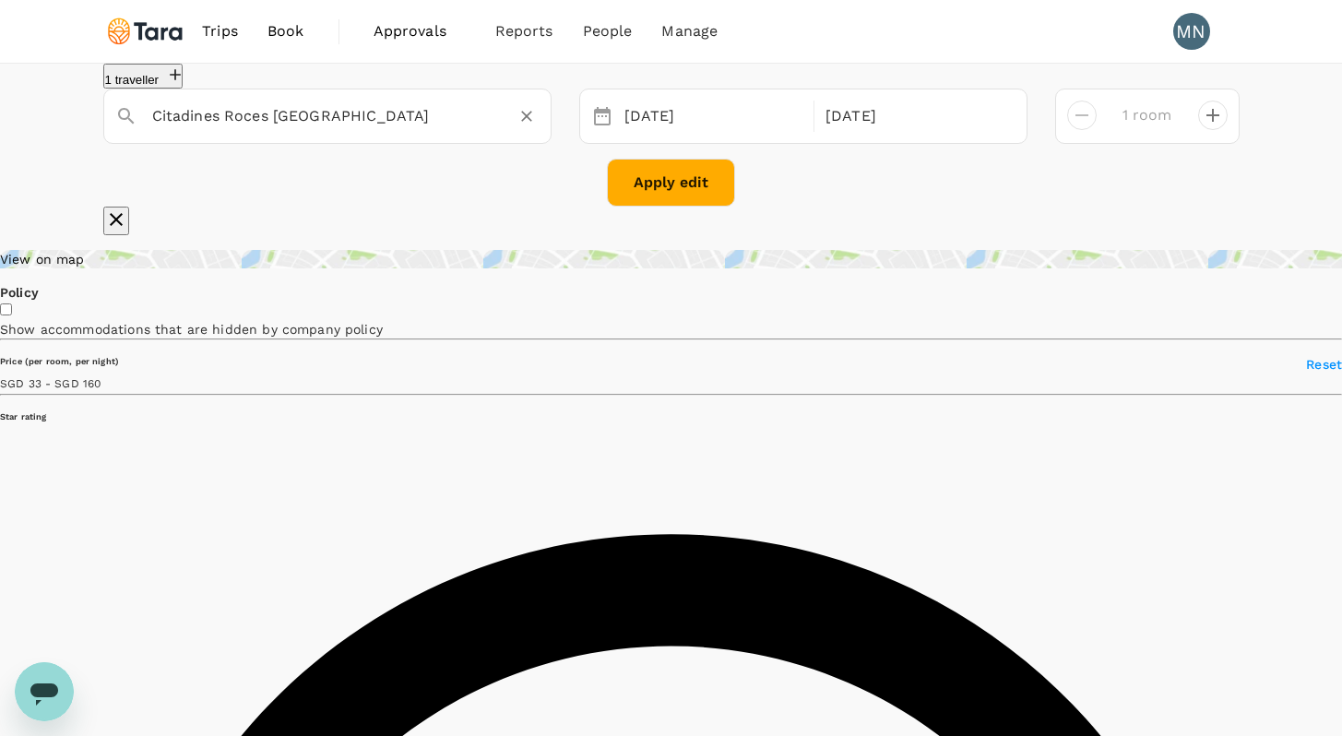
click at [527, 122] on icon "Clear" at bounding box center [526, 116] width 11 height 11
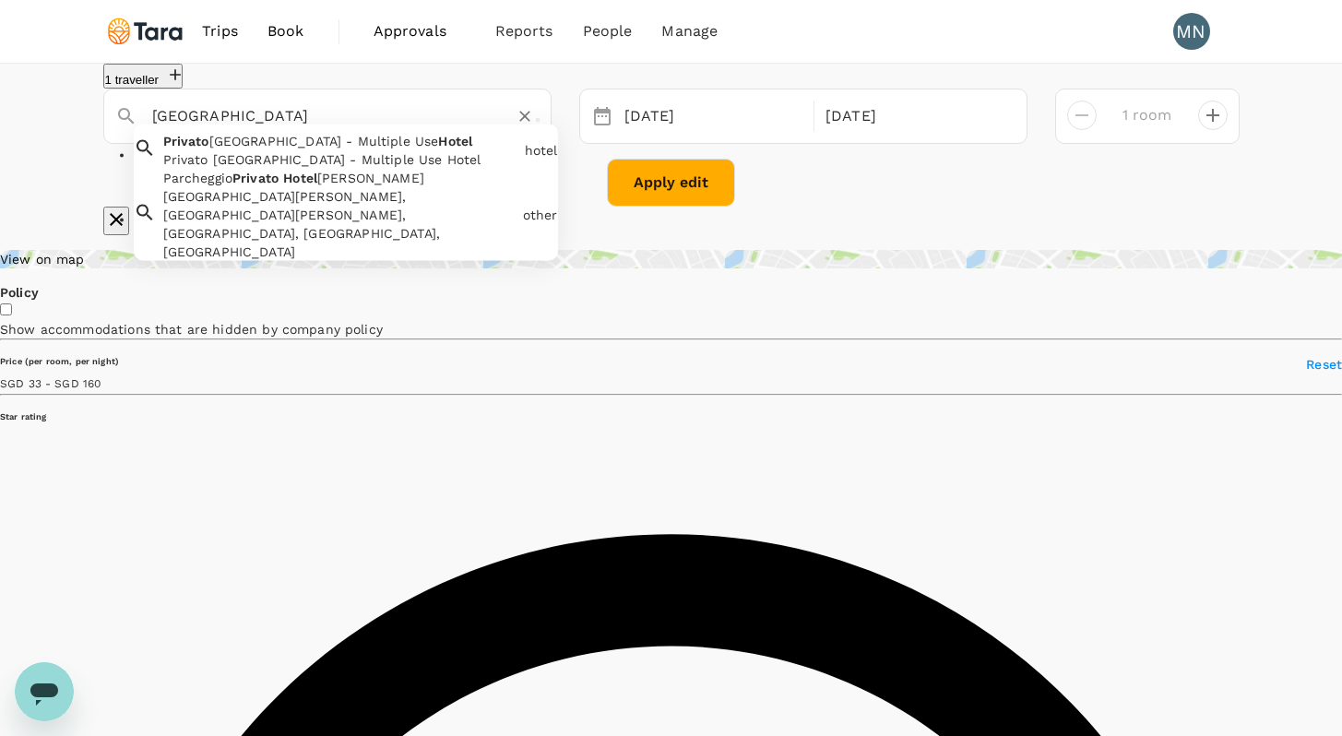
drag, startPoint x: 306, startPoint y: 169, endPoint x: 292, endPoint y: 184, distance: 20.9
click at [301, 169] on div "Privato [GEOGRAPHIC_DATA] - Multiple Use Hotel Privato [GEOGRAPHIC_DATA] - Mult…" at bounding box center [336, 146] width 361 height 44
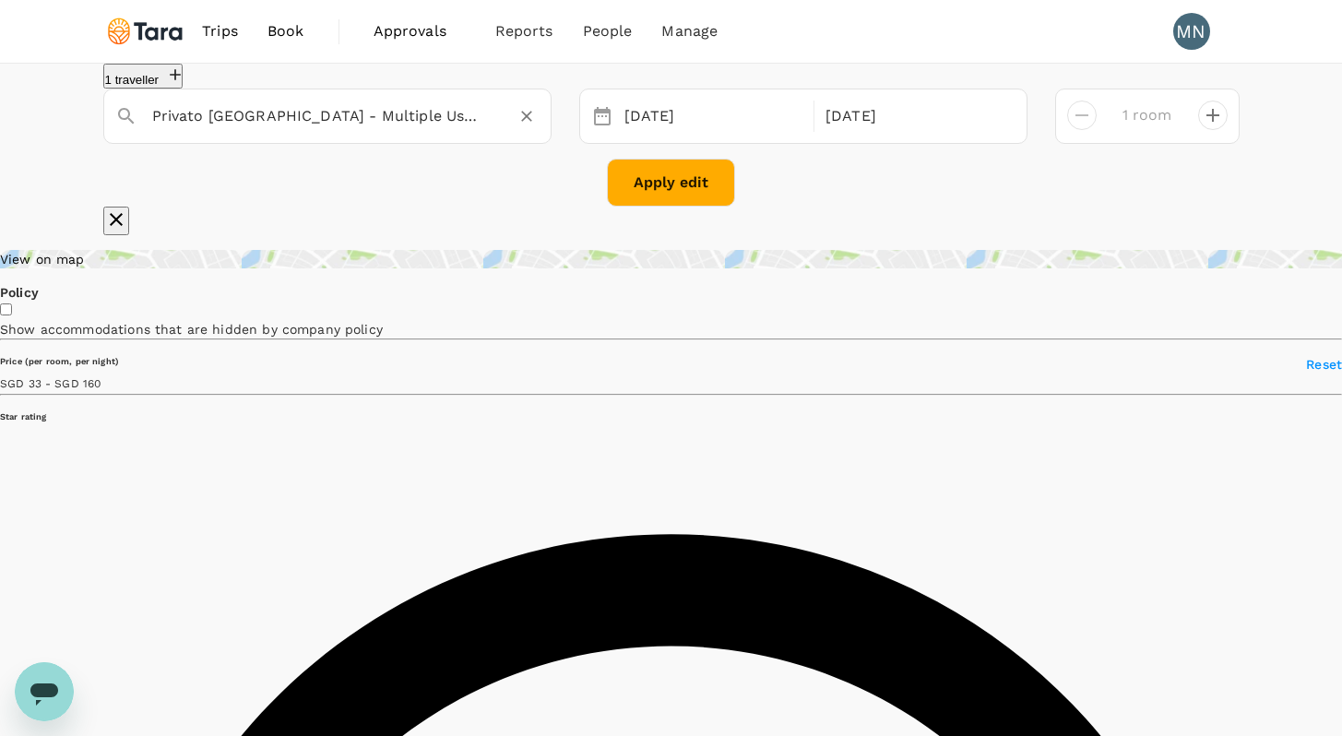
type input "Privato [GEOGRAPHIC_DATA] - Multiple Use Hotel"
click at [684, 207] on button "Apply edit" at bounding box center [671, 183] width 128 height 48
click at [286, 37] on span "Book" at bounding box center [285, 31] width 37 height 22
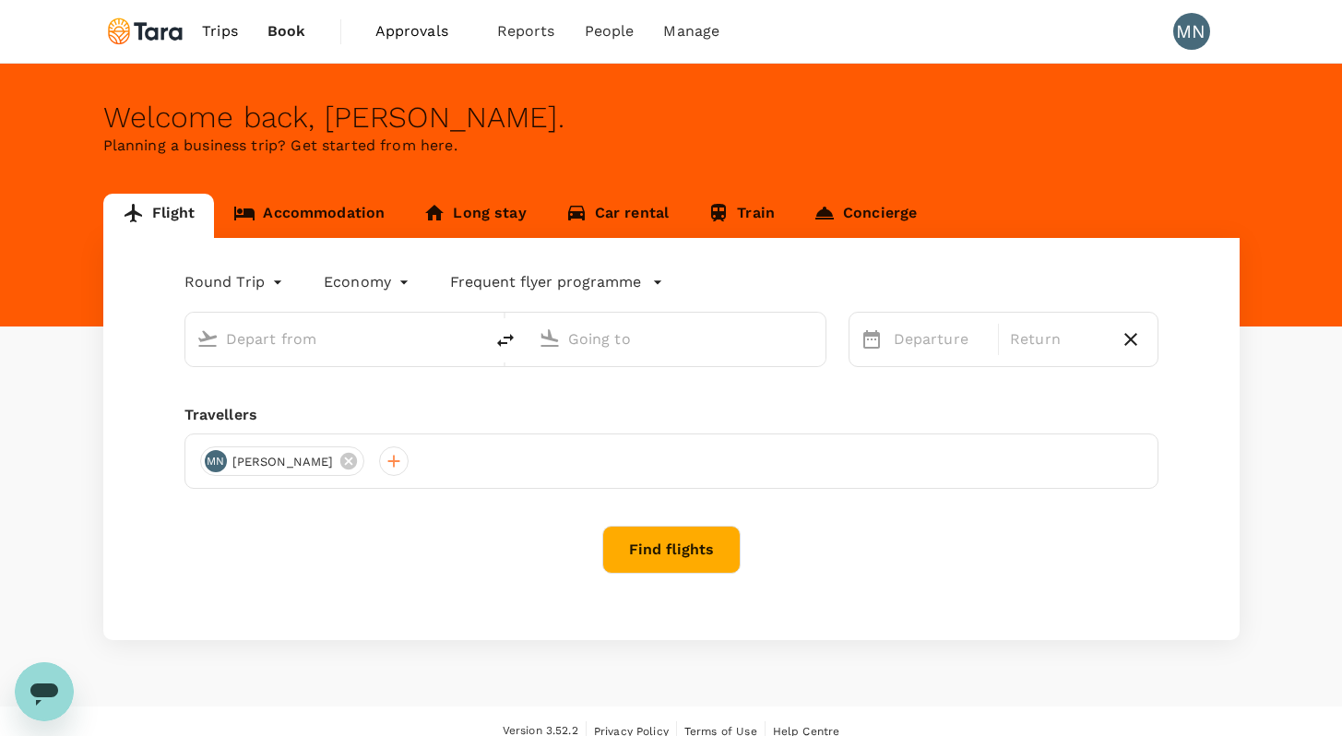
type input "[GEOGRAPHIC_DATA], [GEOGRAPHIC_DATA] (any)"
type input "Singapore Changi (SIN)"
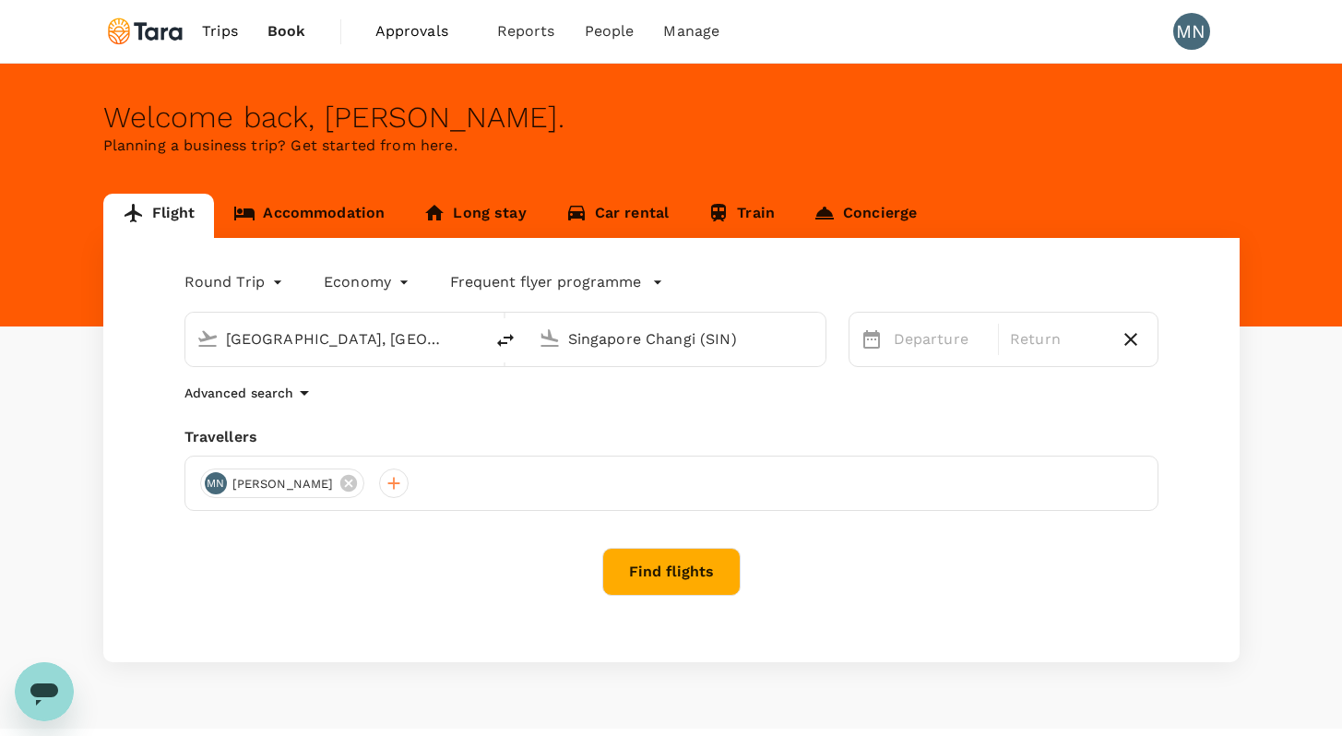
click at [220, 34] on span "Trips" at bounding box center [220, 31] width 36 height 22
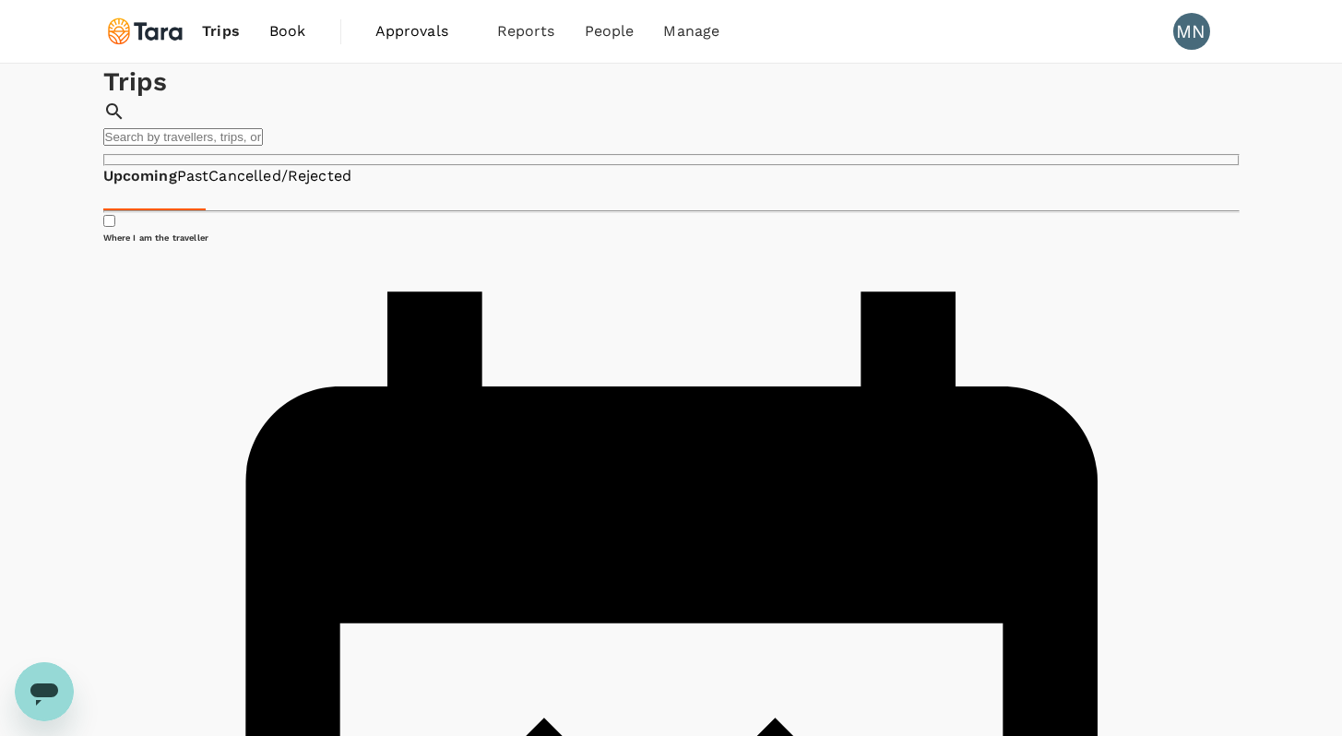
click at [159, 32] on img at bounding box center [145, 31] width 85 height 41
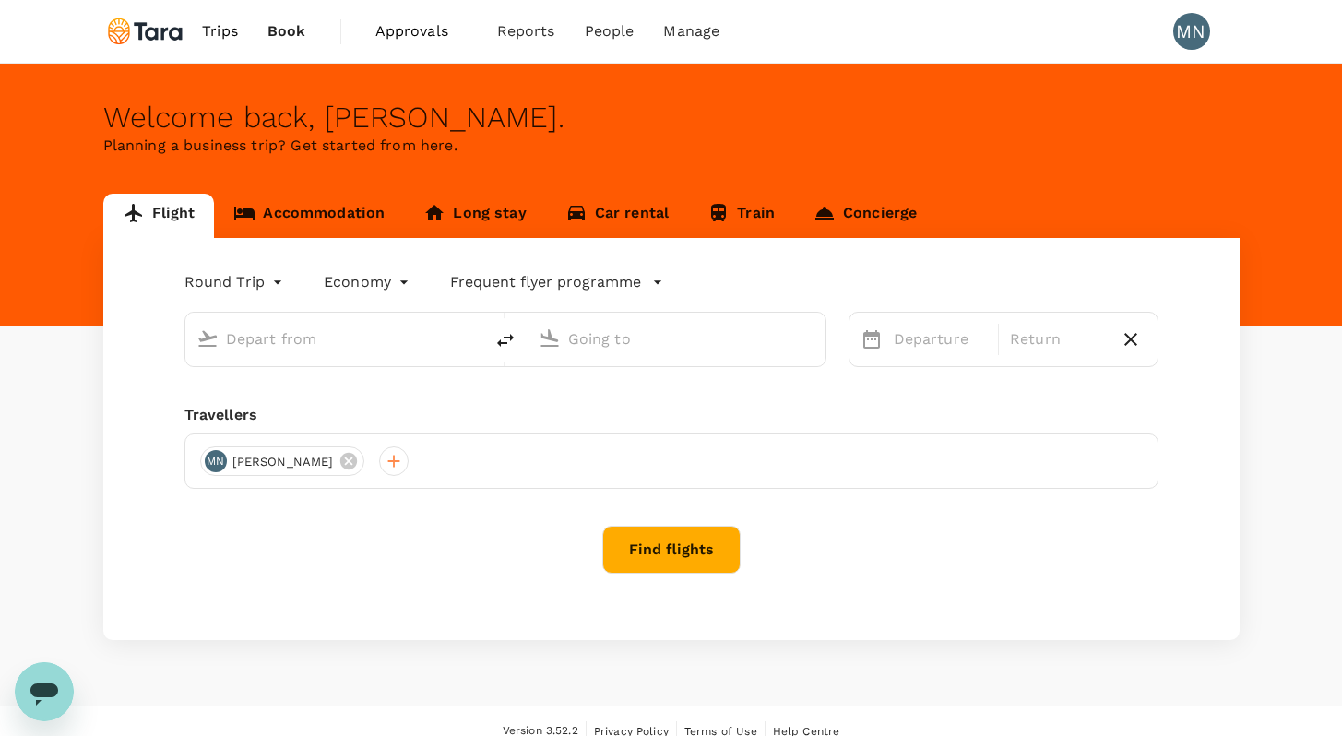
type input "[GEOGRAPHIC_DATA], [GEOGRAPHIC_DATA] (any)"
type input "Singapore Changi (SIN)"
type input "[GEOGRAPHIC_DATA], [GEOGRAPHIC_DATA] (any)"
type input "Singapore Changi (SIN)"
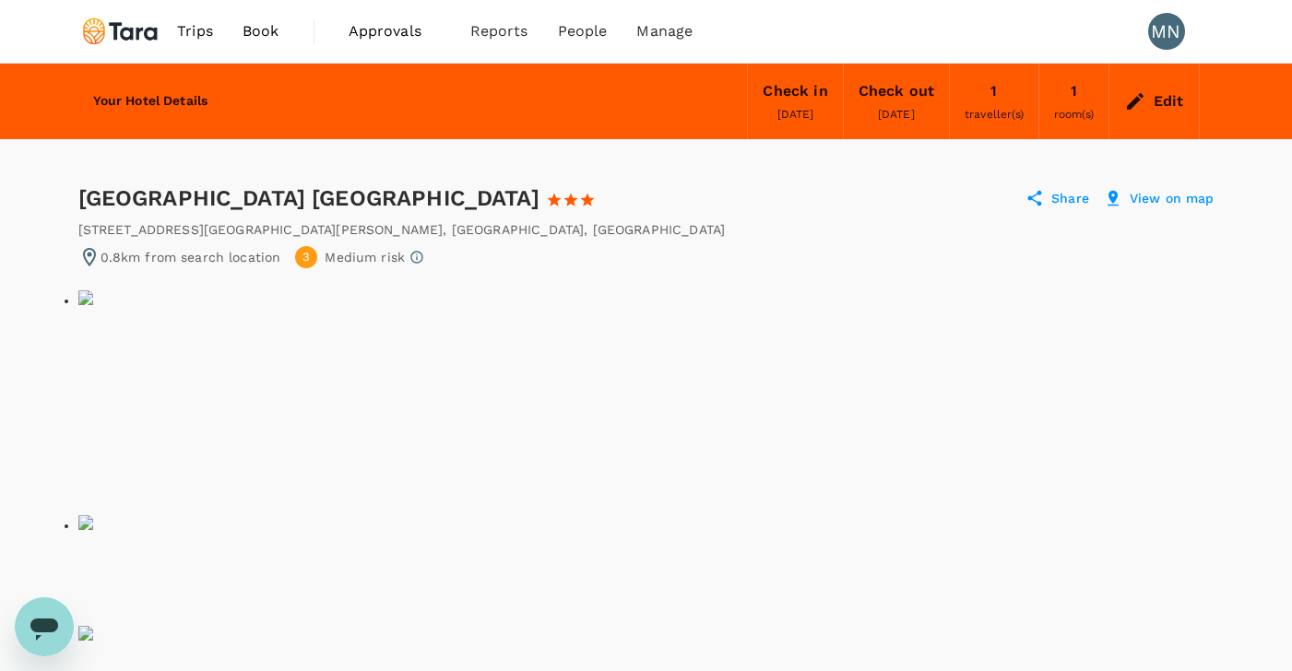
click at [93, 305] on img at bounding box center [85, 297] width 15 height 15
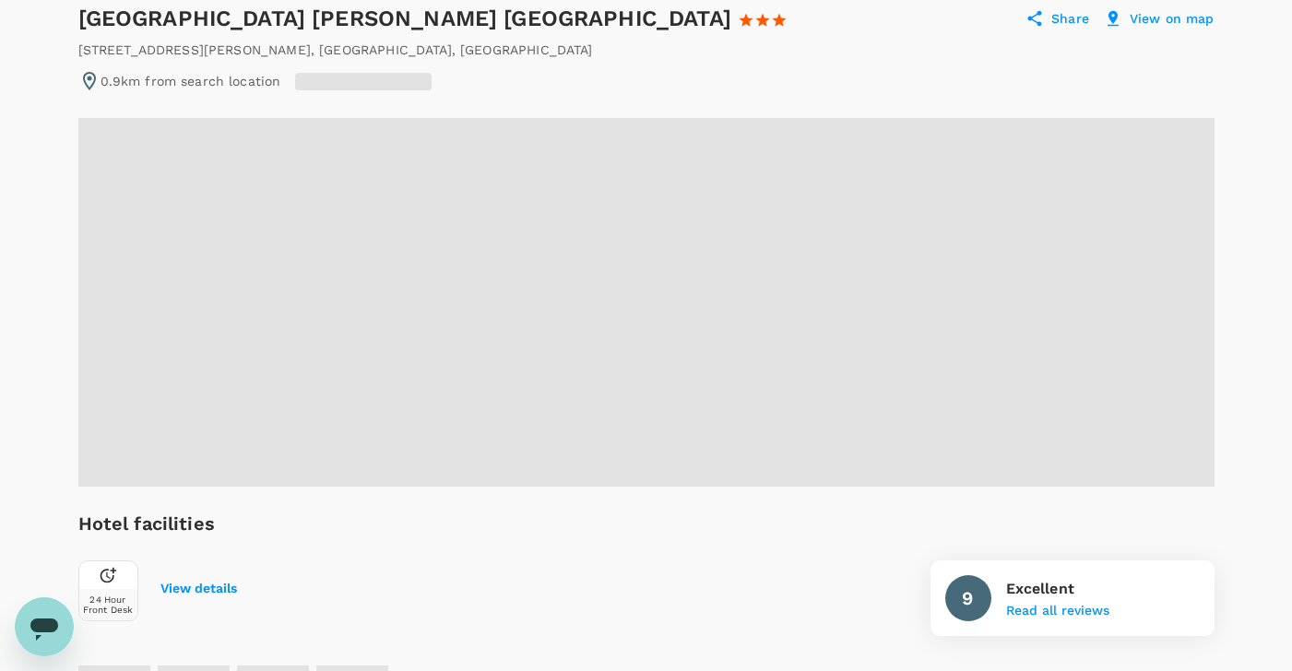
scroll to position [184, 0]
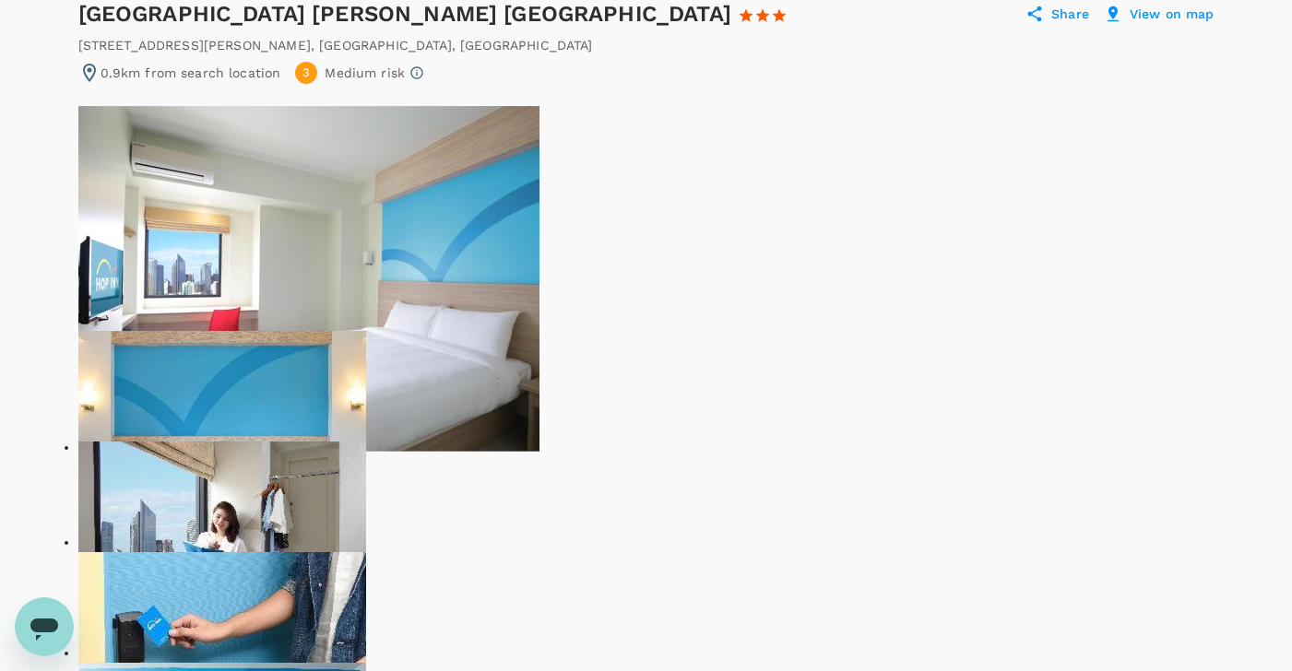
click at [366, 331] on img at bounding box center [222, 439] width 288 height 216
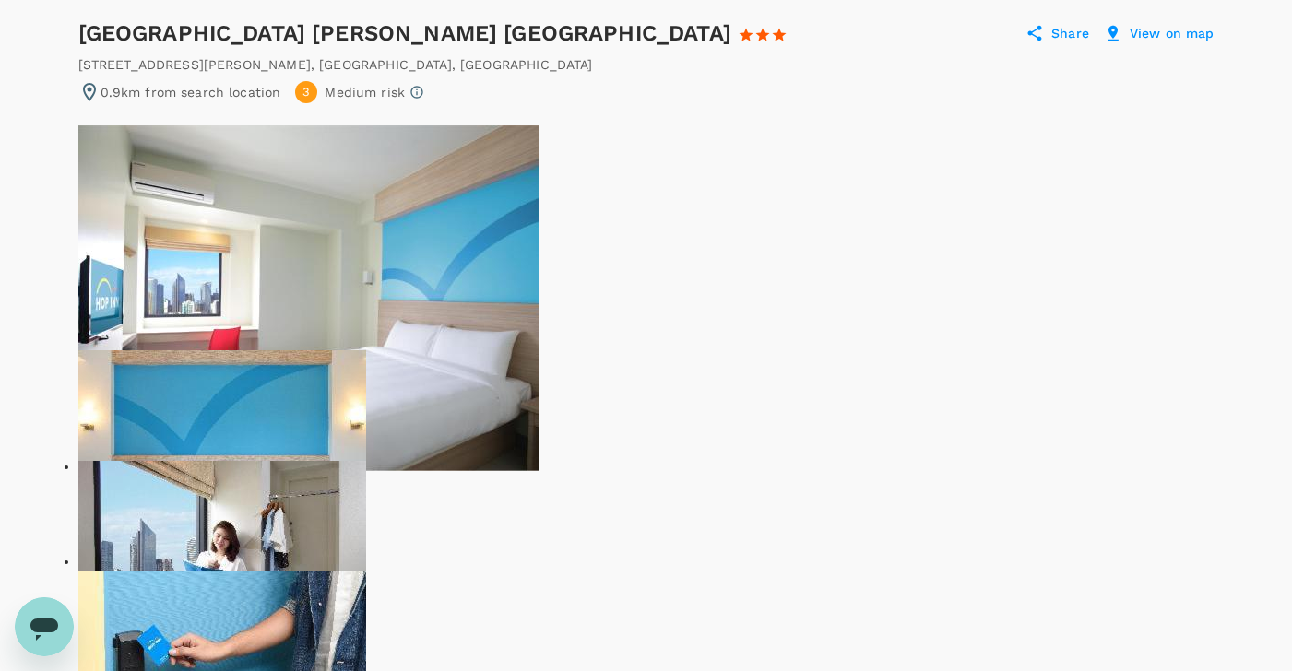
scroll to position [0, 0]
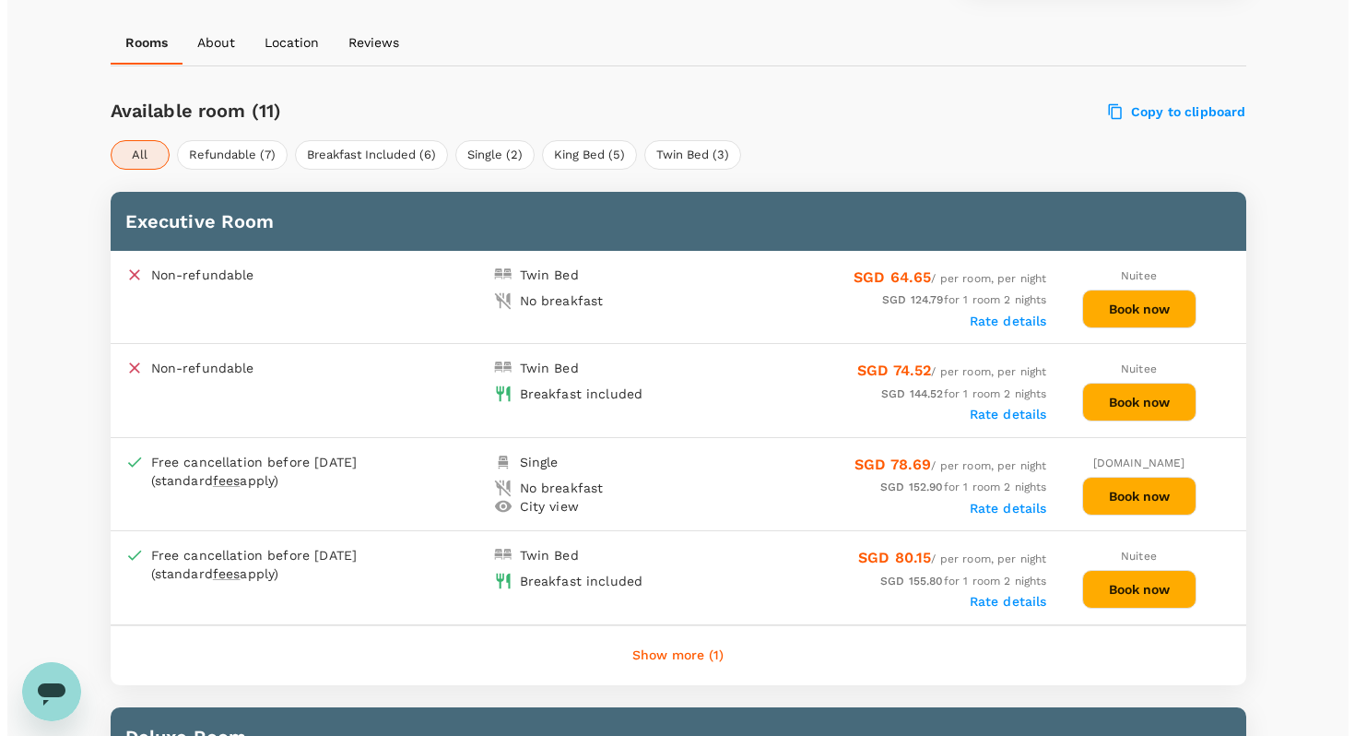
scroll to position [831, 0]
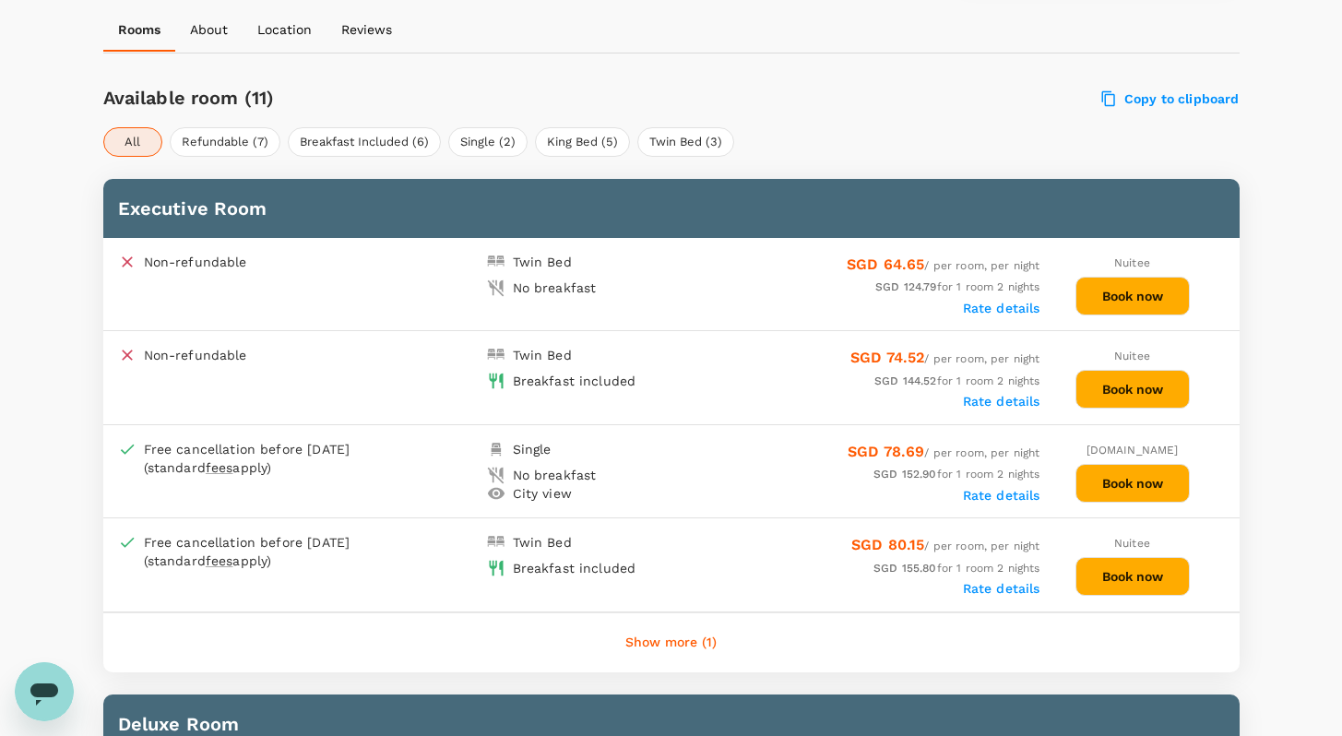
click at [1142, 297] on button "Book now" at bounding box center [1132, 296] width 114 height 39
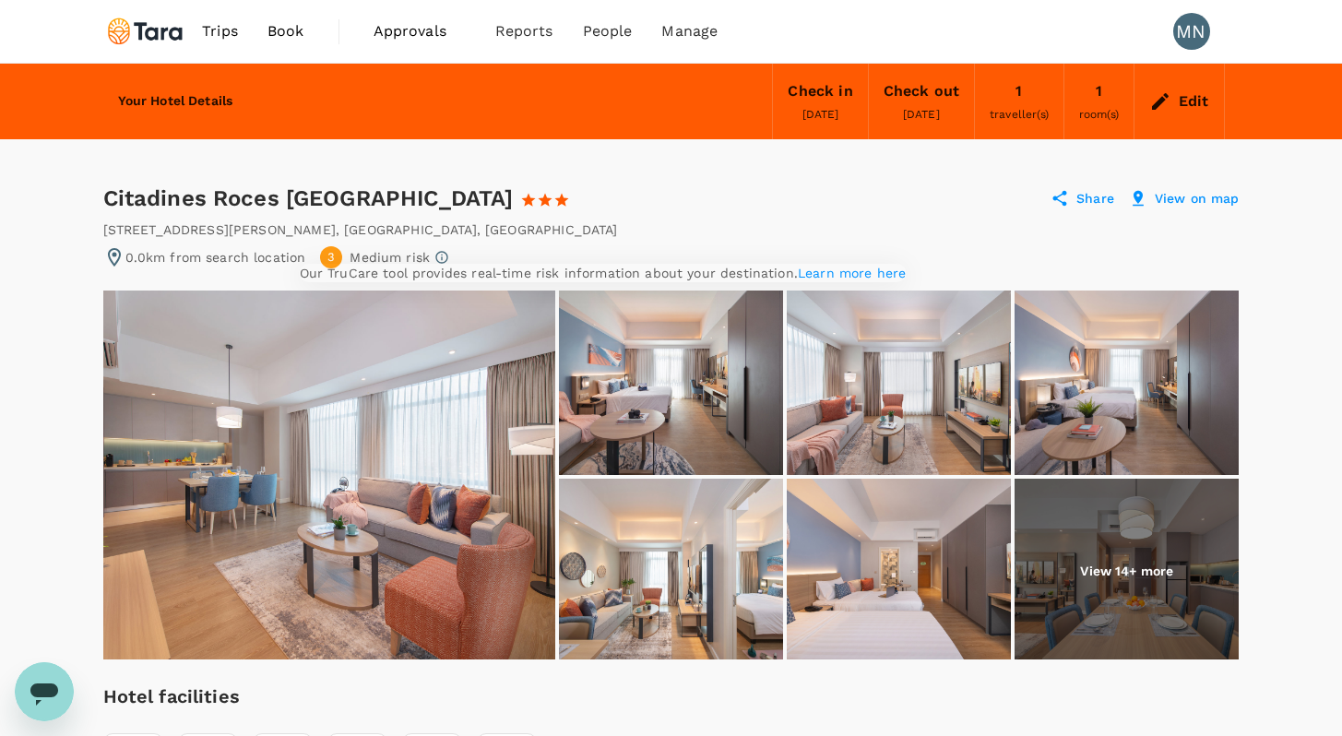
click at [798, 280] on link "Learn more here" at bounding box center [852, 273] width 108 height 15
